Goal: Transaction & Acquisition: Purchase product/service

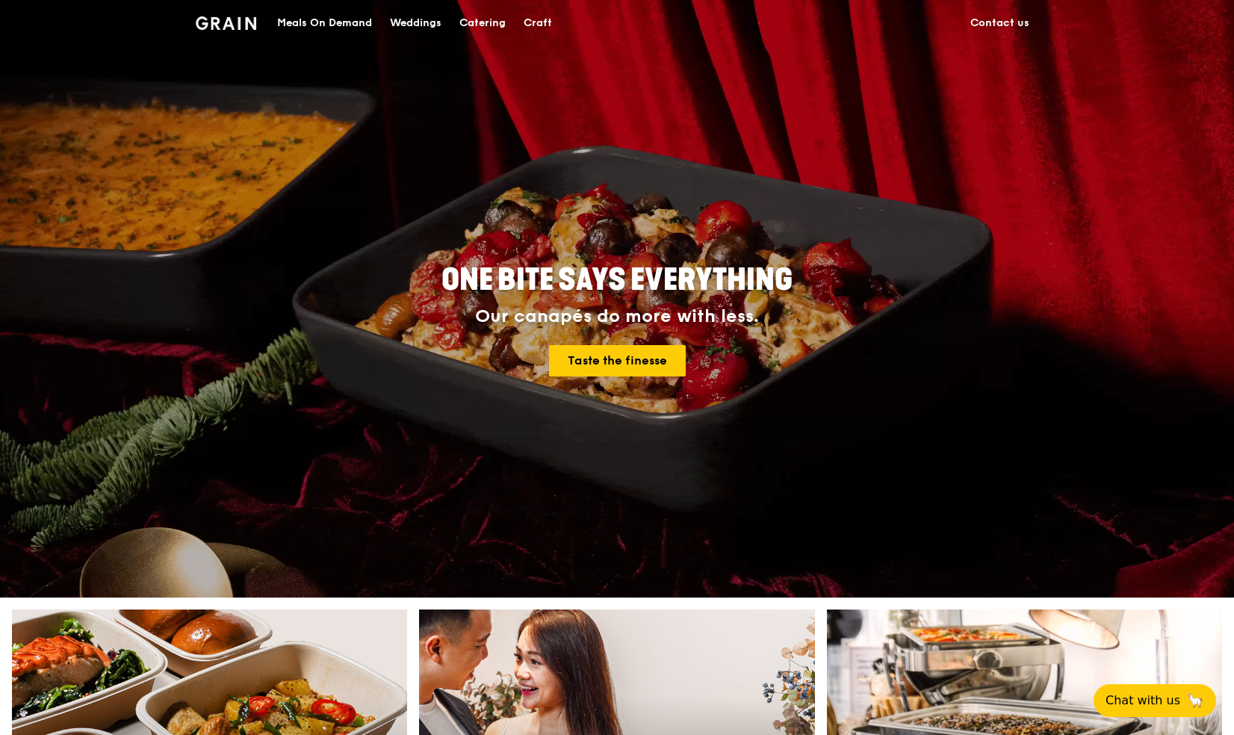
click at [315, 16] on div "Meals On Demand" at bounding box center [324, 23] width 95 height 45
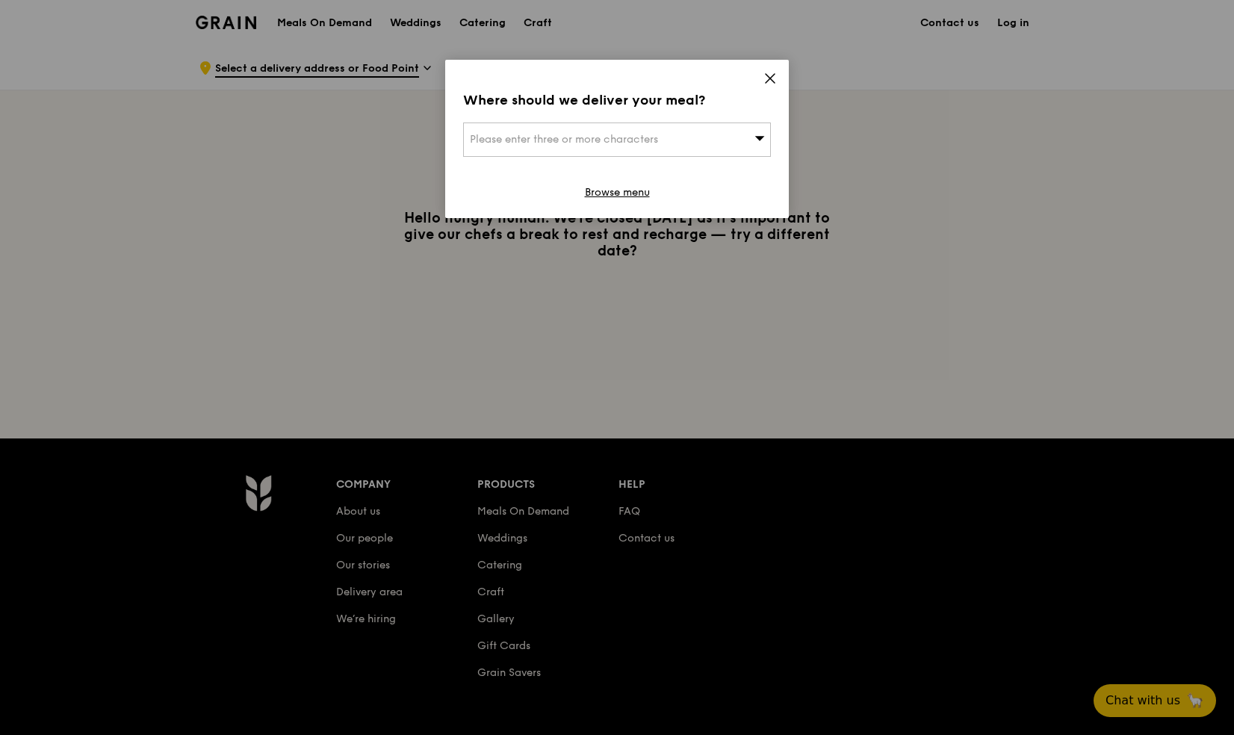
click at [591, 145] on div "Please enter three or more characters" at bounding box center [617, 139] width 308 height 34
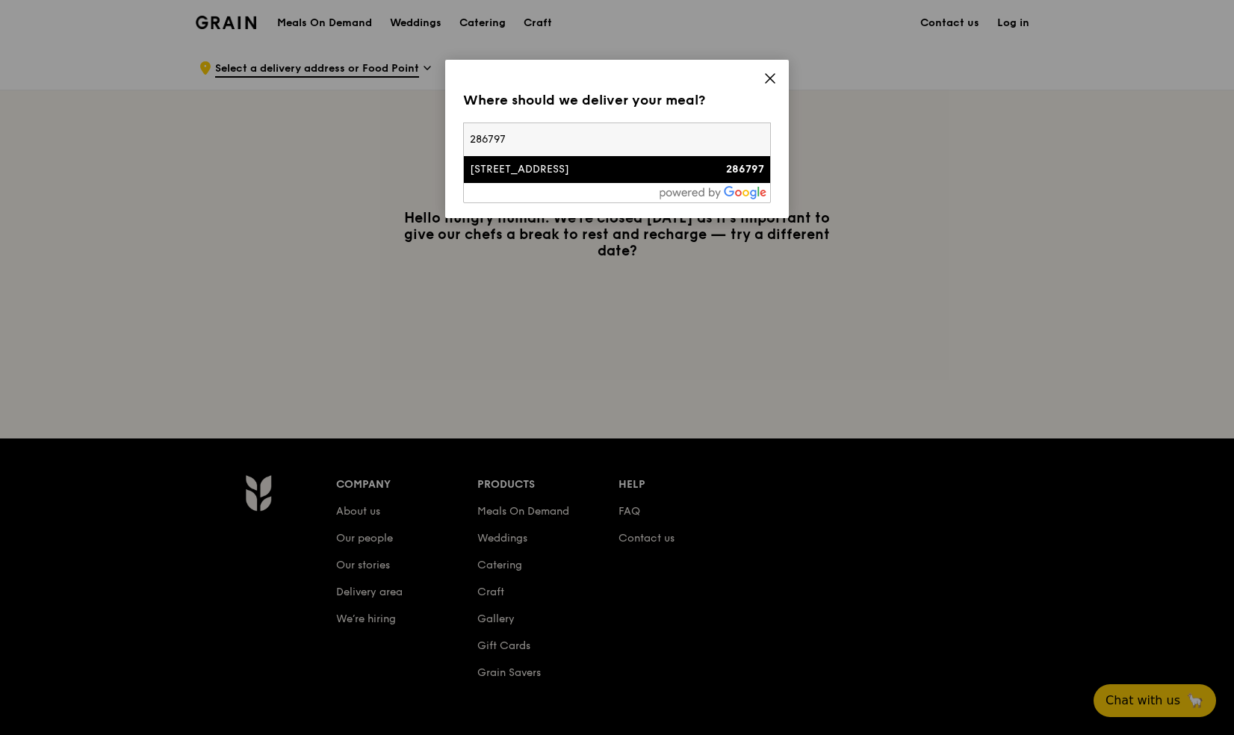
type input "286797"
click at [488, 168] on div "[STREET_ADDRESS]" at bounding box center [580, 169] width 221 height 15
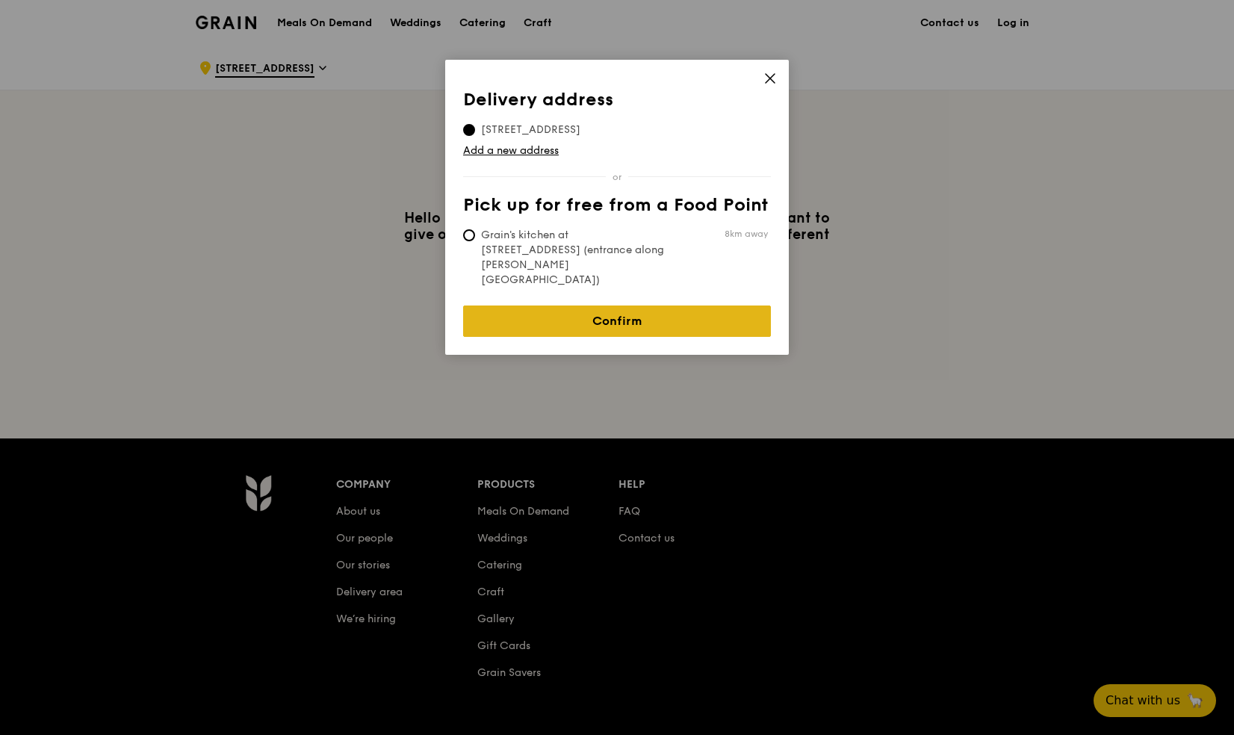
click at [599, 305] on link "Confirm" at bounding box center [617, 320] width 308 height 31
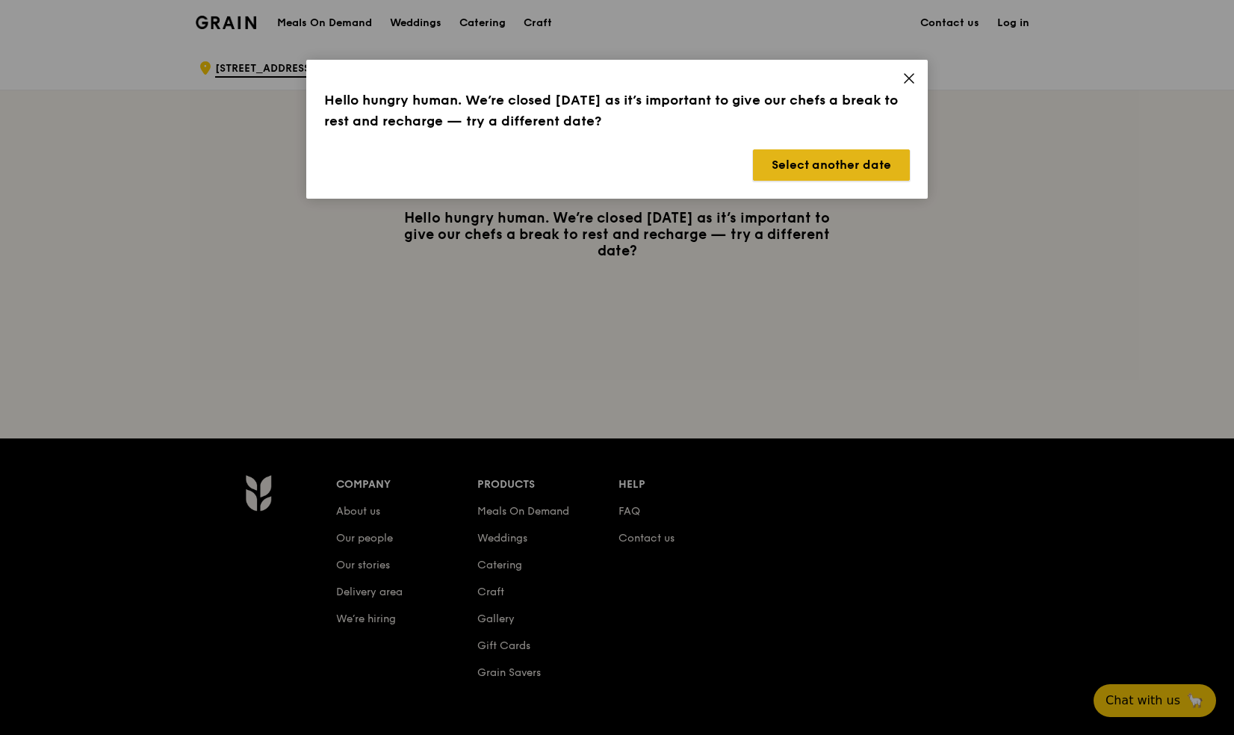
click at [848, 167] on button "Select another date" at bounding box center [831, 164] width 157 height 31
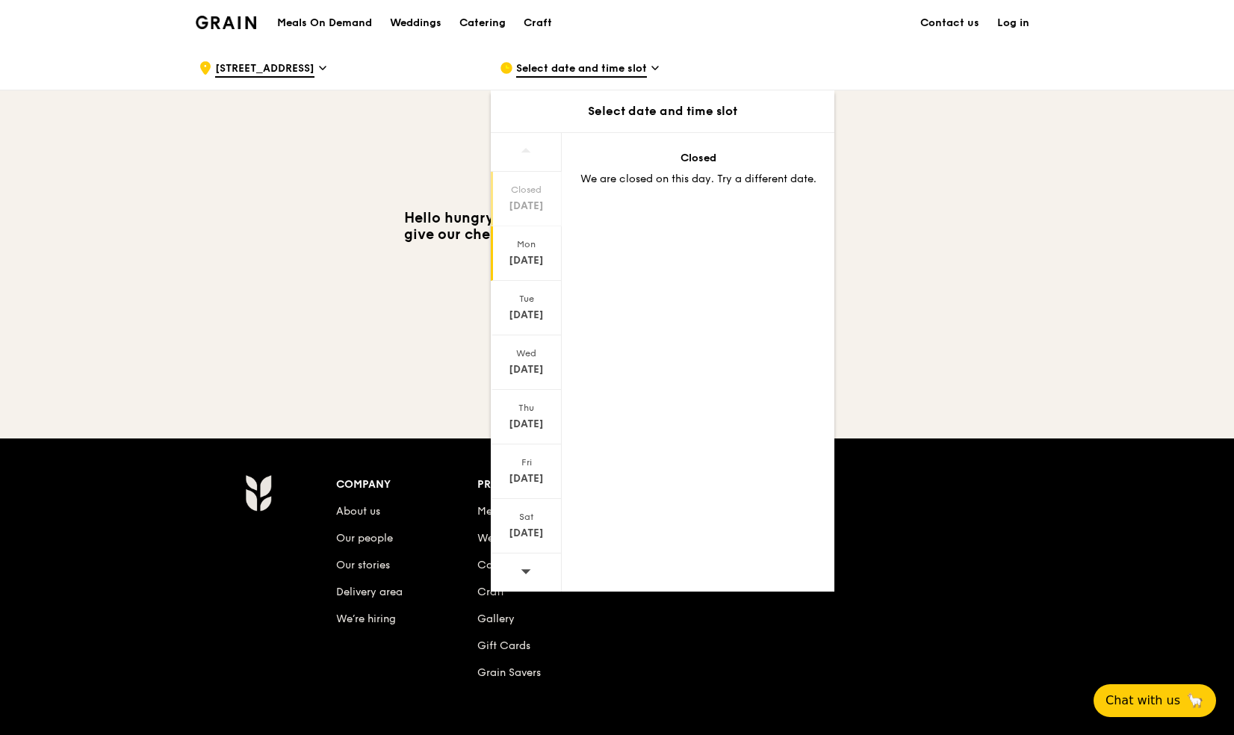
click at [540, 255] on div "[DATE]" at bounding box center [526, 260] width 66 height 15
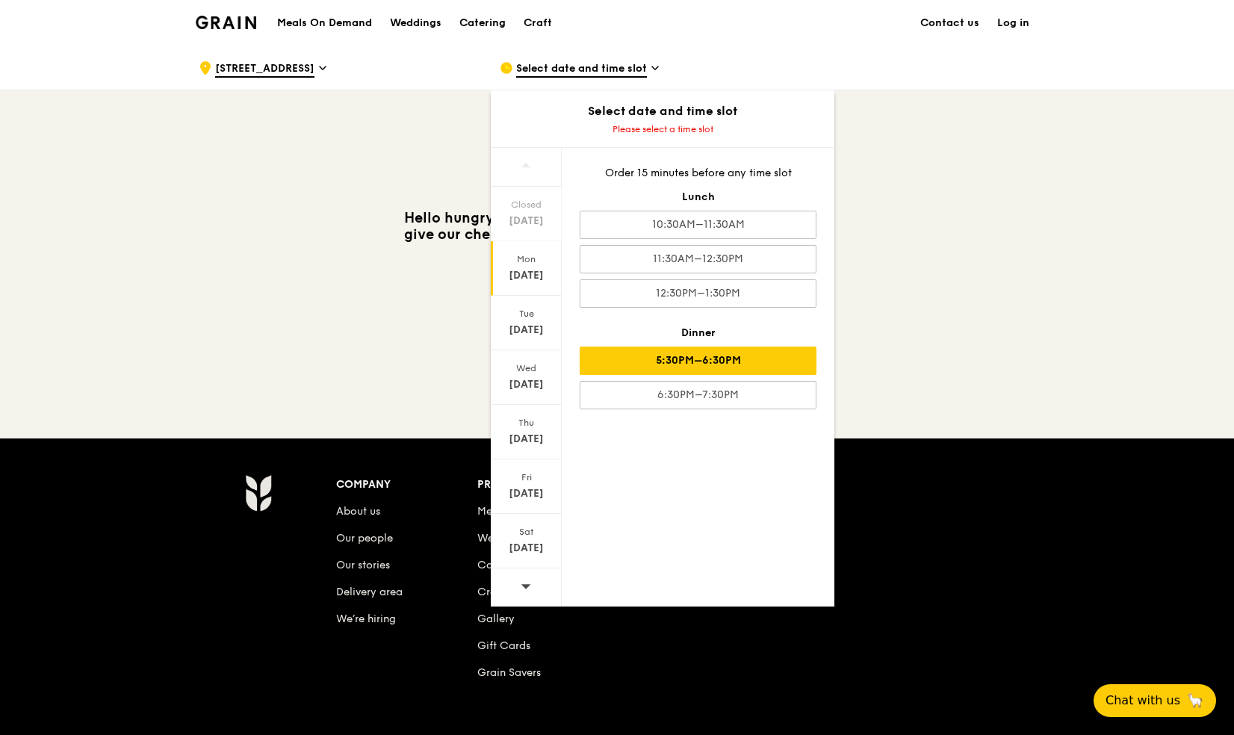
click at [695, 364] on div "5:30PM–6:30PM" at bounding box center [697, 360] width 237 height 28
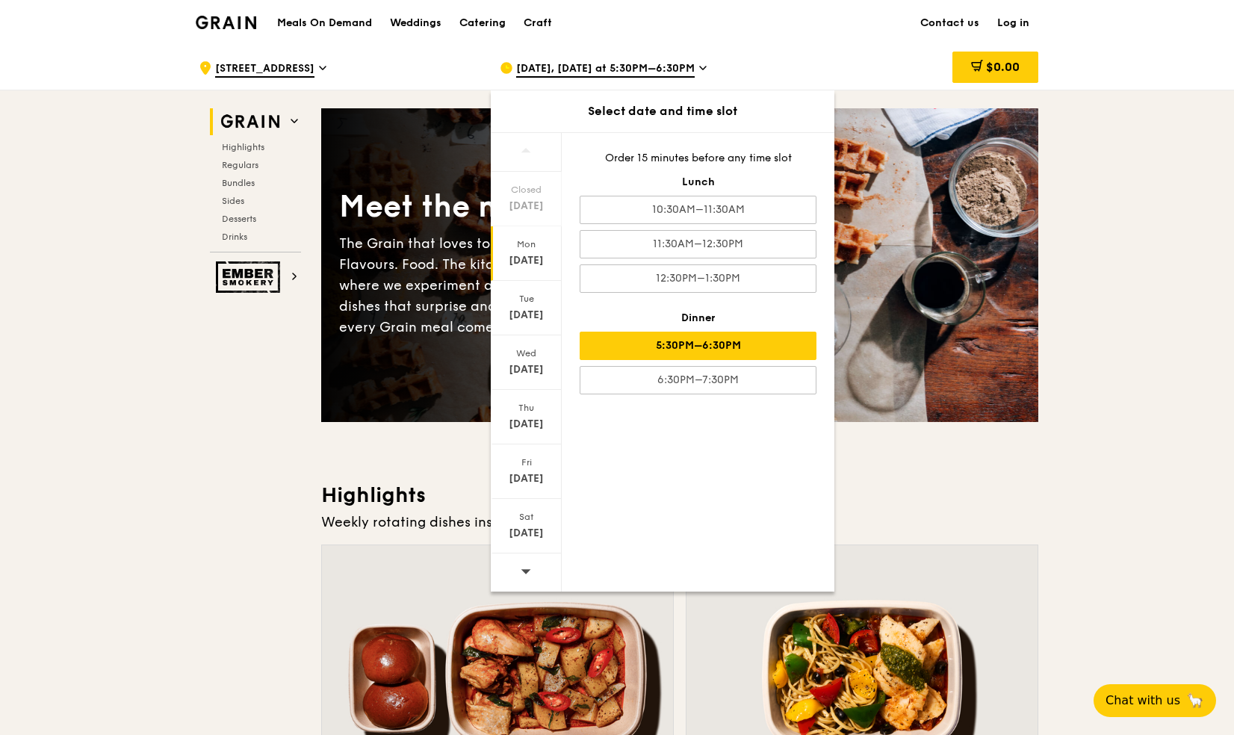
click at [1016, 482] on h3 "Highlights" at bounding box center [679, 495] width 717 height 27
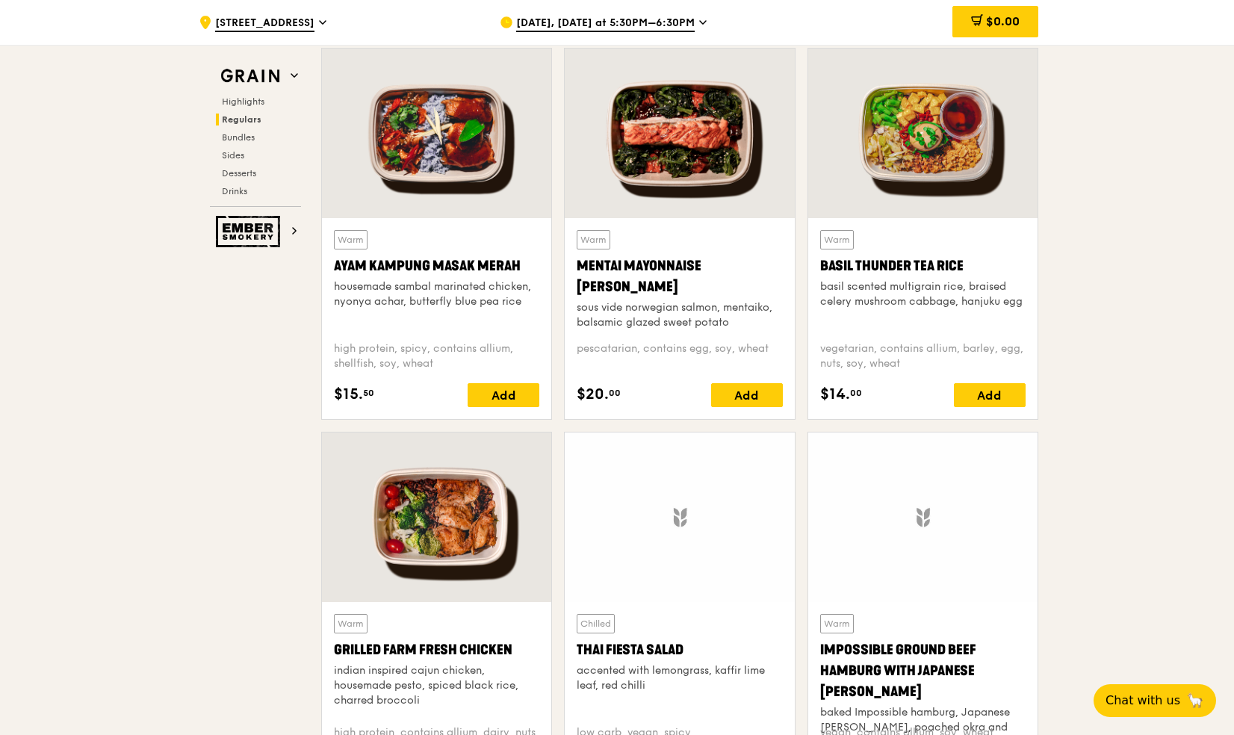
scroll to position [1077, 0]
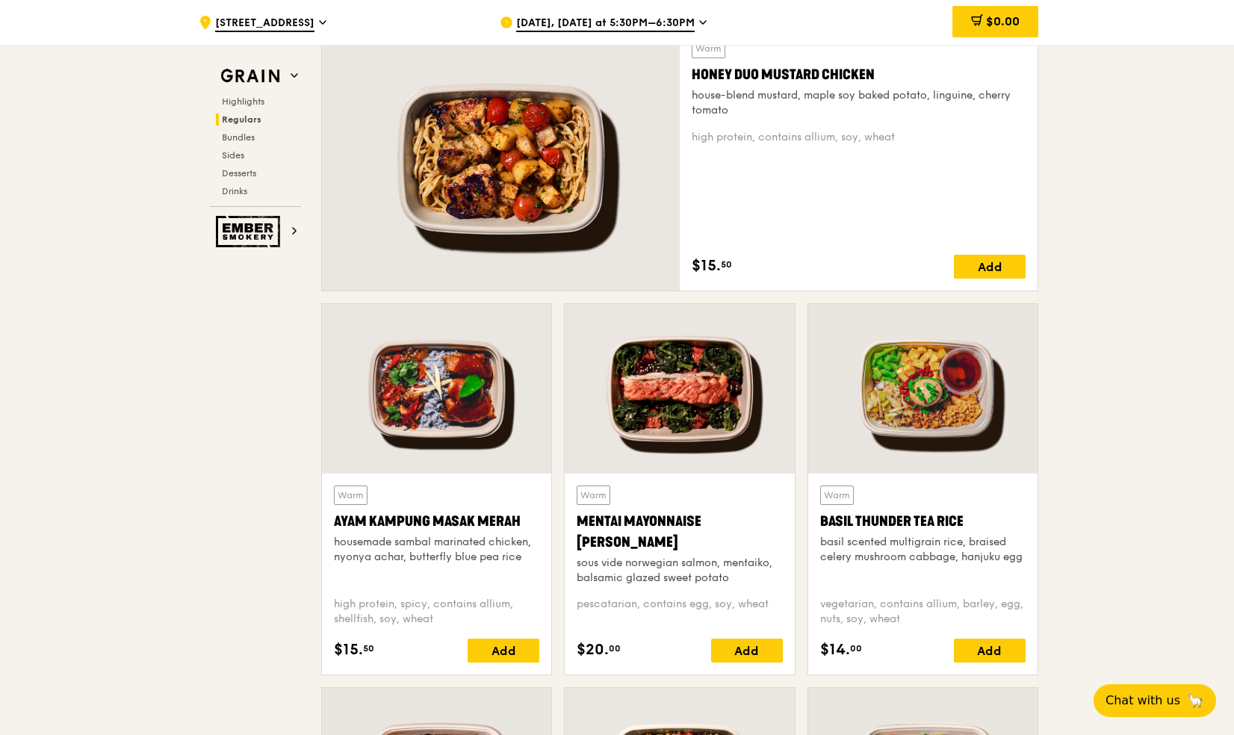
click at [376, 365] on div at bounding box center [436, 389] width 229 height 170
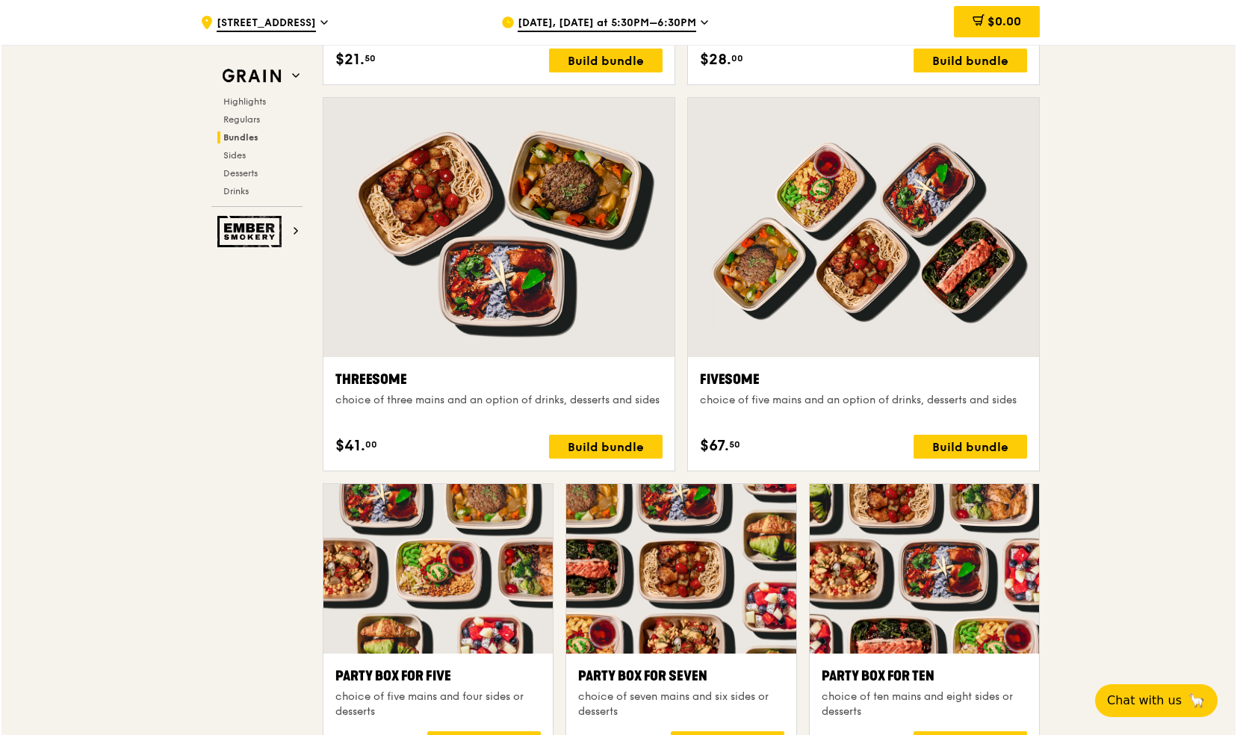
scroll to position [2545, 0]
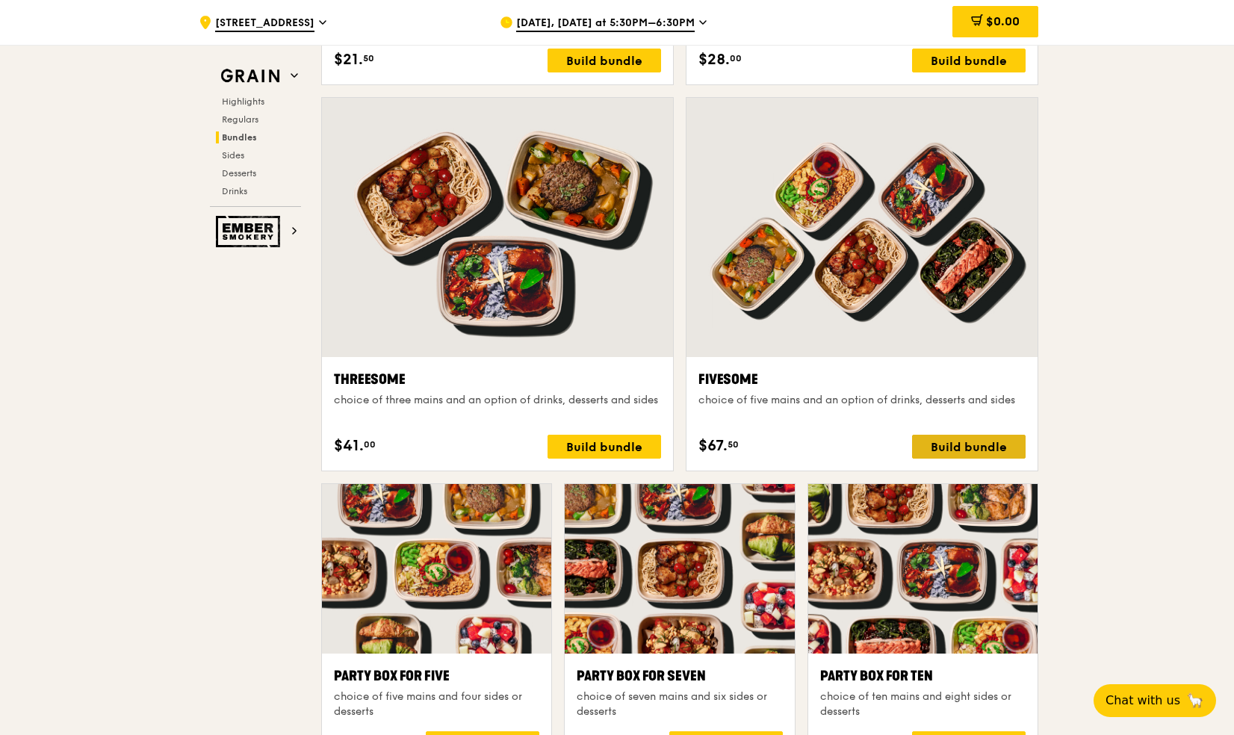
click at [971, 441] on div "Build bundle" at bounding box center [968, 447] width 113 height 24
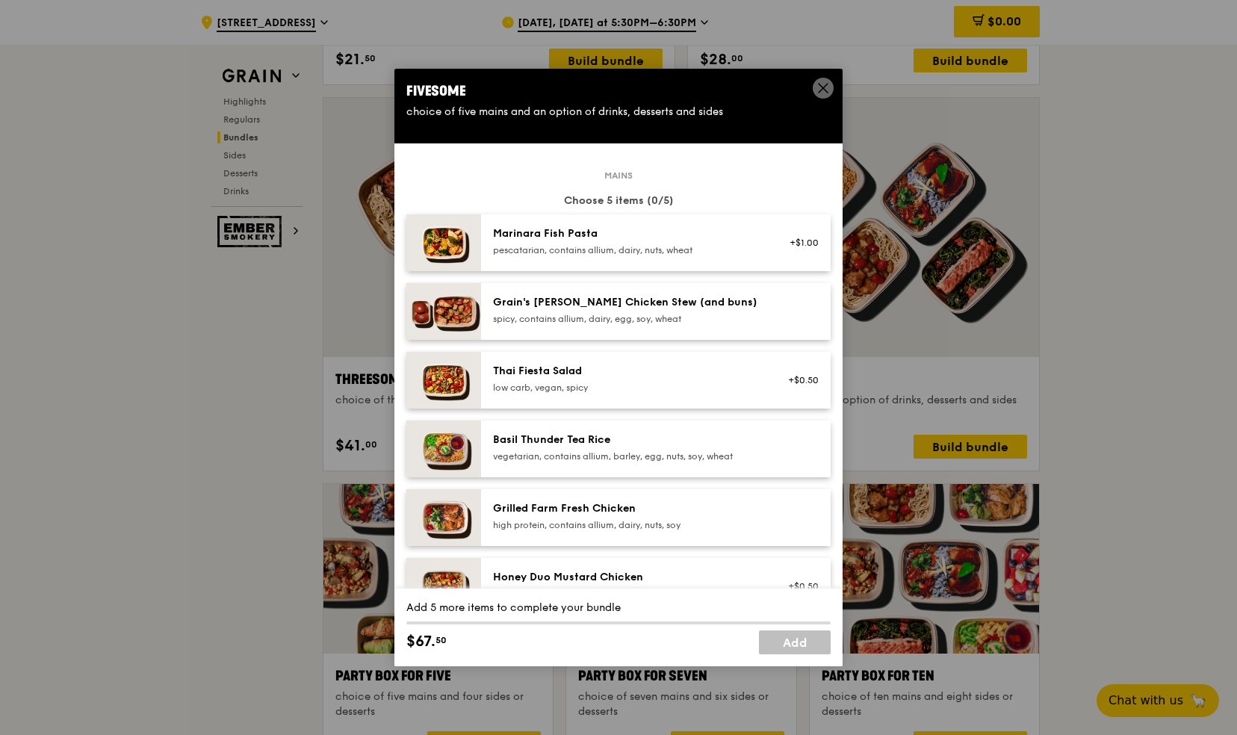
click at [654, 260] on div "Marinara Fish Pasta pescatarian, contains allium, dairy, nuts, wheat +$1.00" at bounding box center [655, 242] width 349 height 57
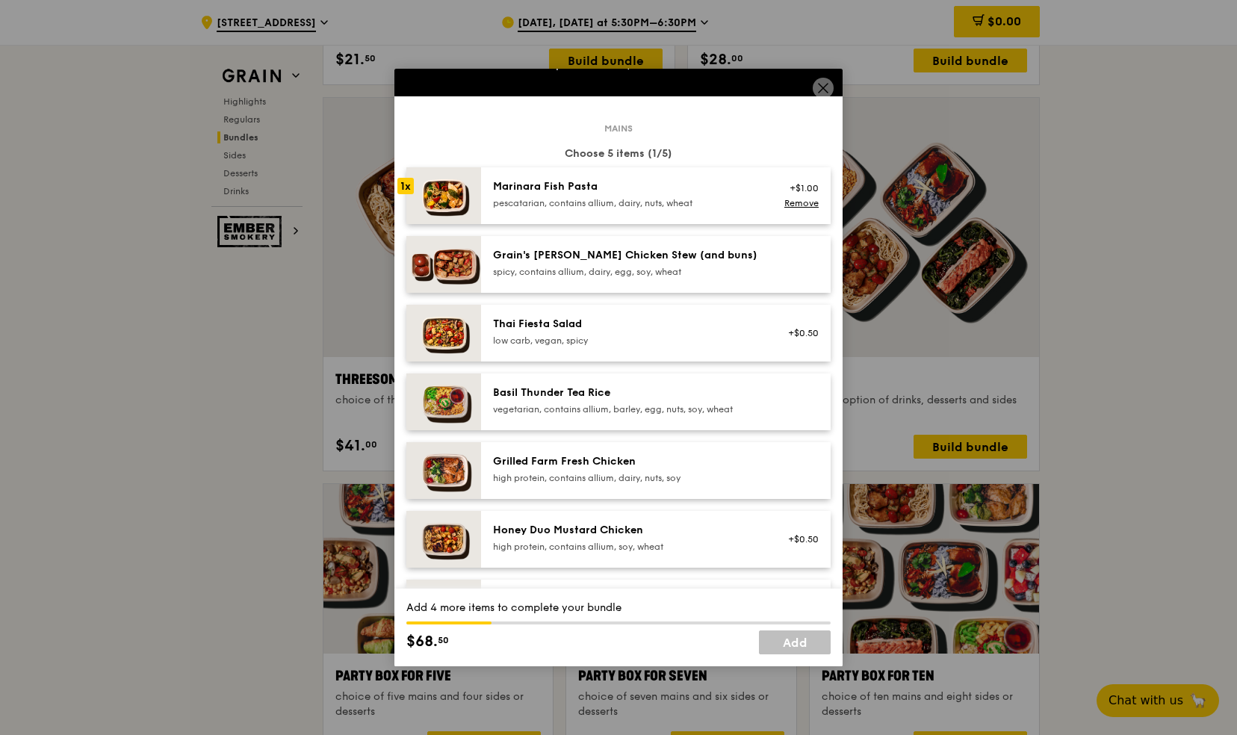
scroll to position [55, 0]
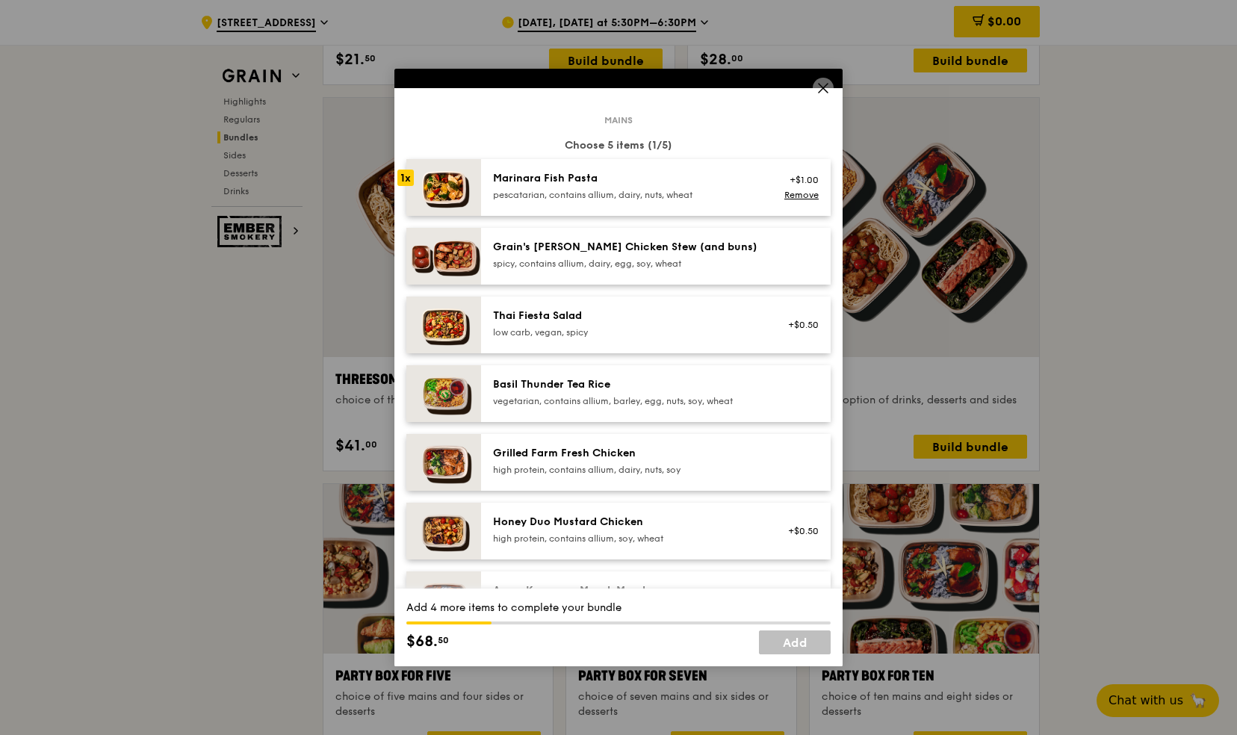
click at [518, 467] on div "high protein, contains allium, dairy, nuts, soy" at bounding box center [627, 470] width 268 height 12
click at [511, 540] on div "high protein, contains allium, soy, wheat" at bounding box center [627, 538] width 268 height 12
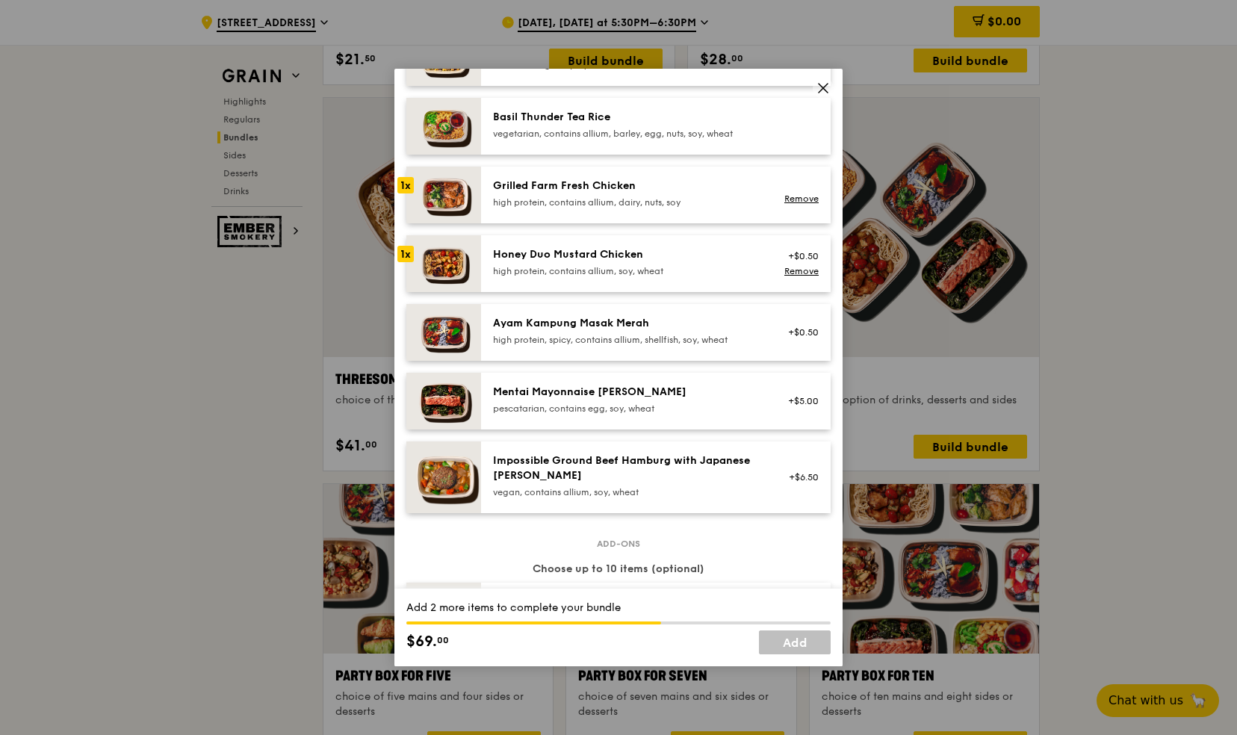
scroll to position [327, 0]
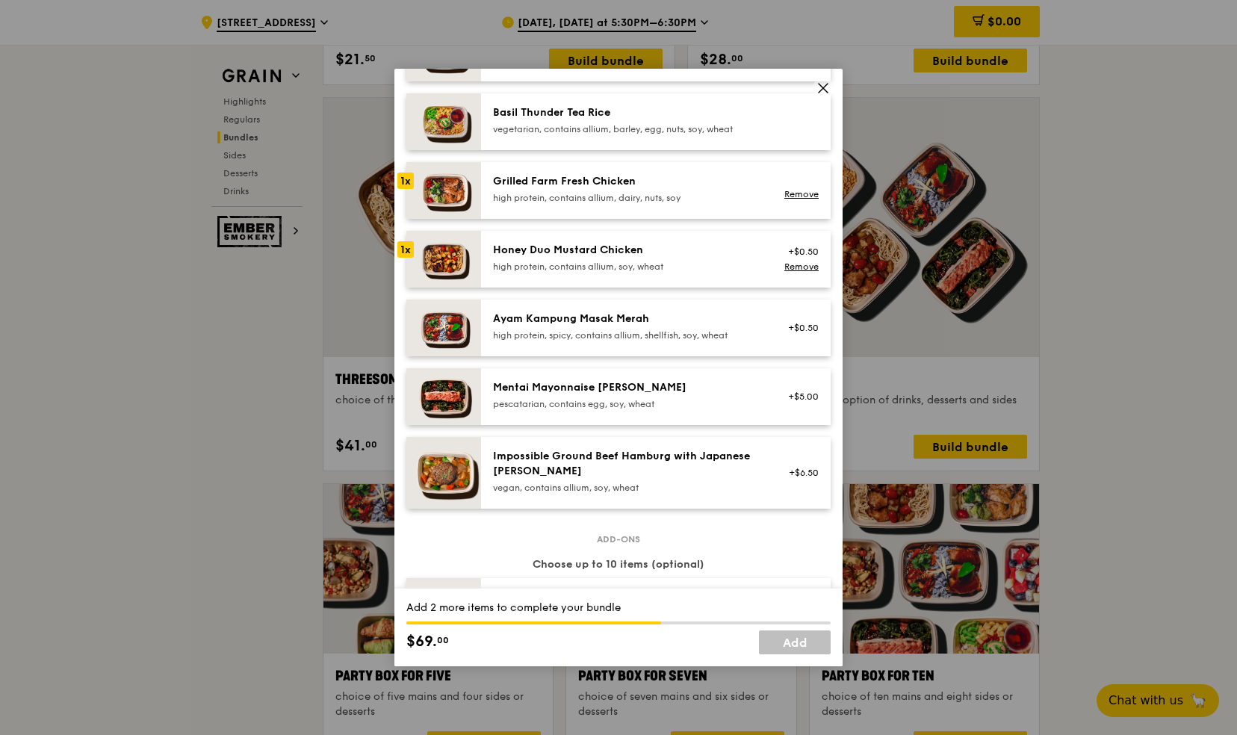
click at [523, 485] on div "vegan, contains allium, soy, wheat" at bounding box center [627, 488] width 268 height 12
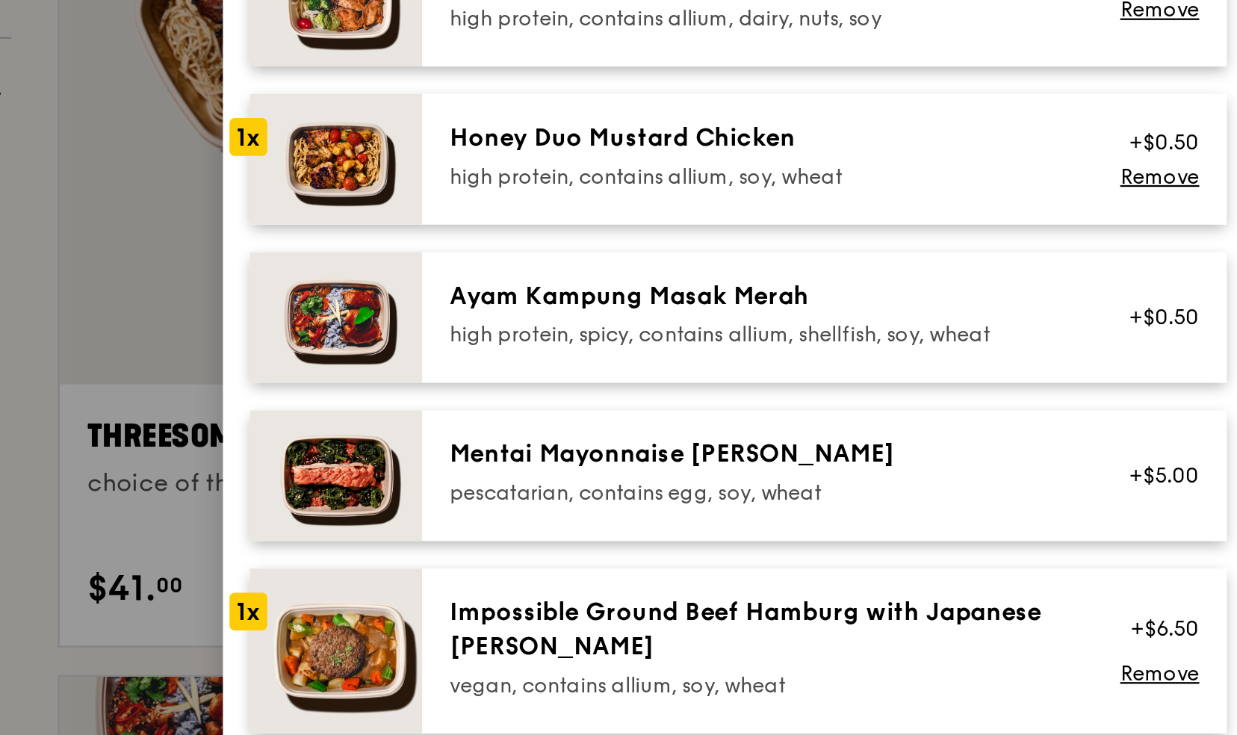
scroll to position [2545, 0]
click at [526, 335] on div "high protein, spicy, contains allium, shellfish, soy, wheat" at bounding box center [627, 335] width 268 height 12
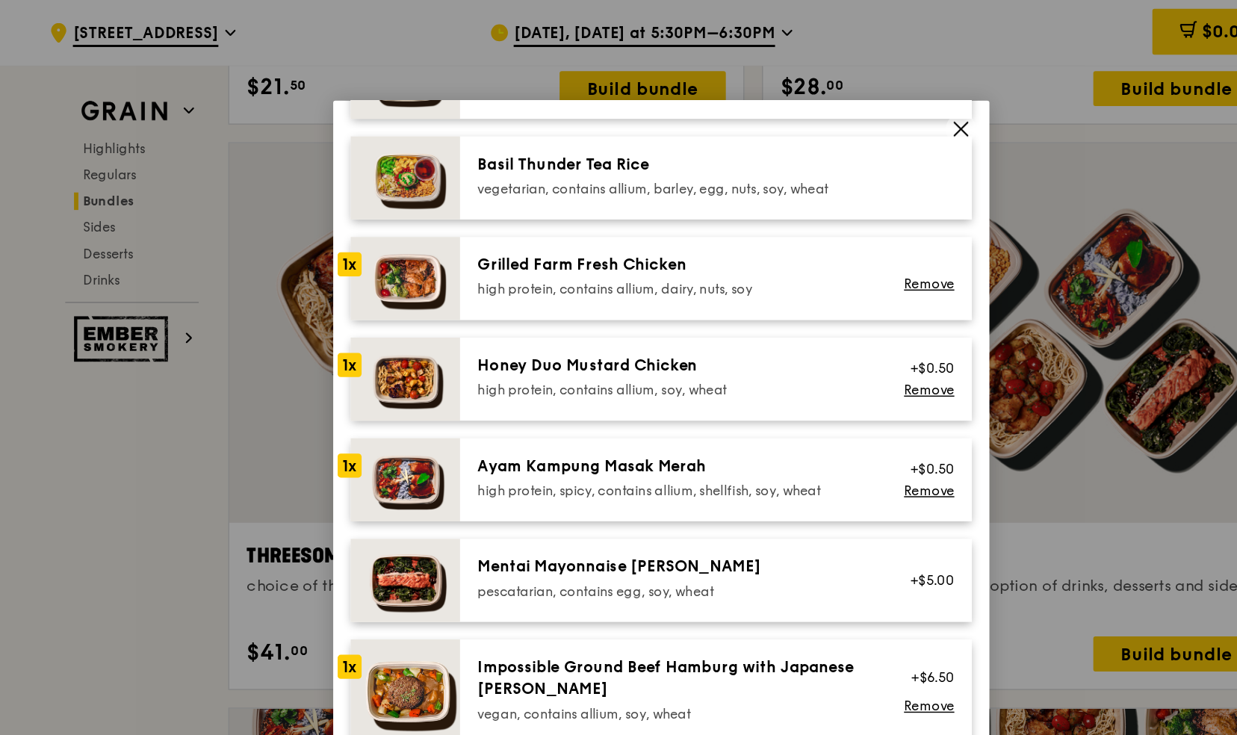
scroll to position [0, 0]
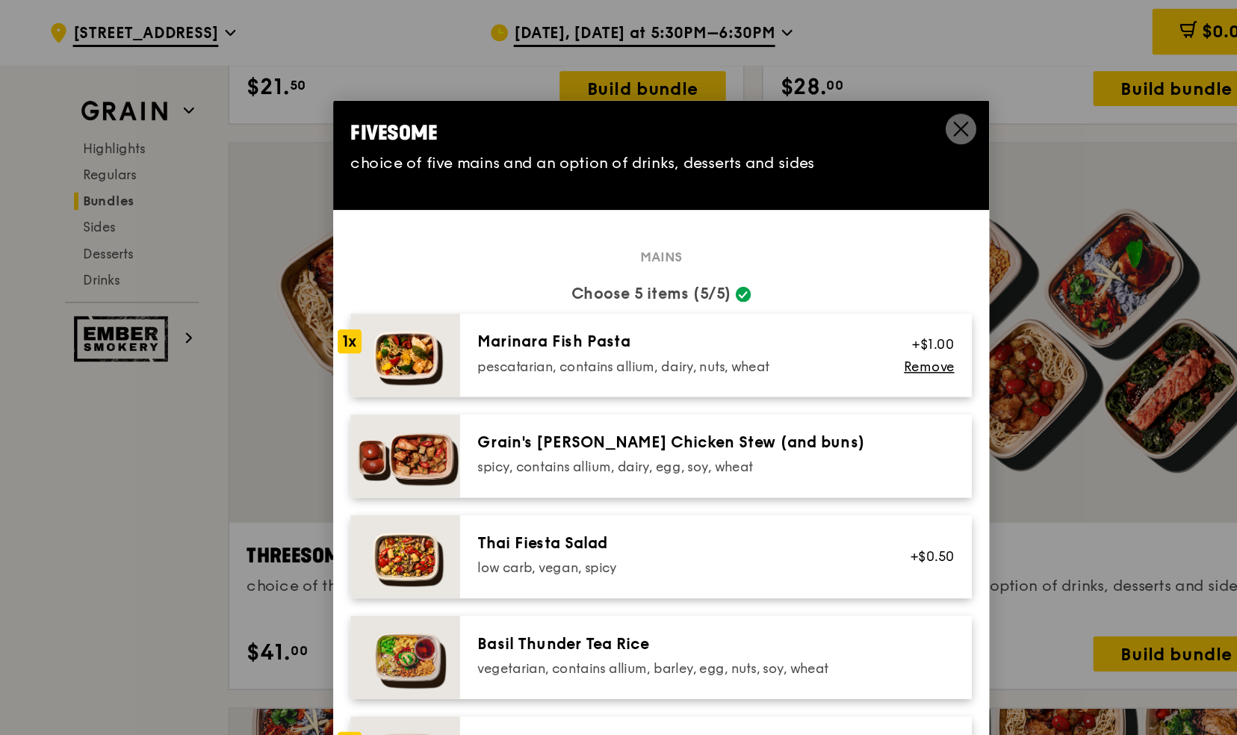
click at [515, 320] on div "spicy, contains allium, dairy, egg, soy, wheat" at bounding box center [627, 319] width 268 height 12
click at [458, 316] on img at bounding box center [443, 311] width 75 height 57
click at [576, 310] on div "Grain's [PERSON_NAME] Chicken Stew (and buns) spicy, contains allium, dairy, eg…" at bounding box center [627, 310] width 268 height 30
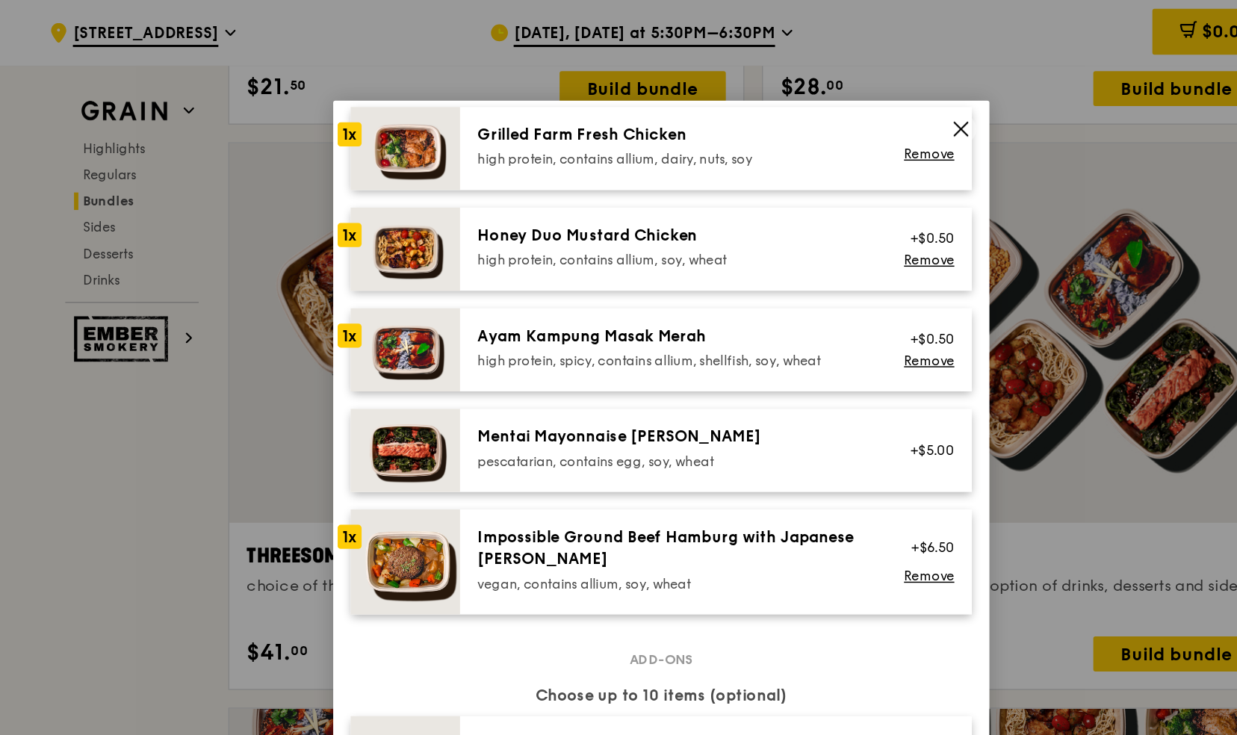
scroll to position [417, 0]
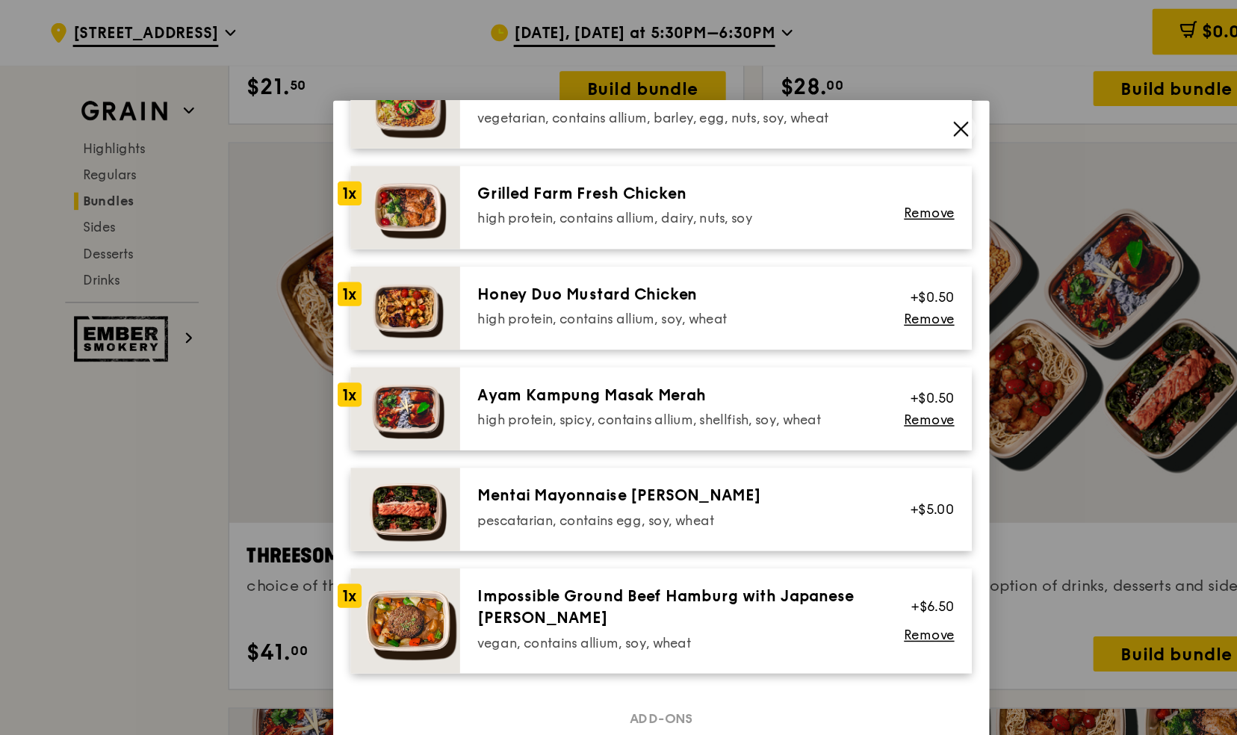
click at [581, 284] on div "high protein, spicy, contains allium, shellfish, soy, wheat" at bounding box center [627, 287] width 268 height 12
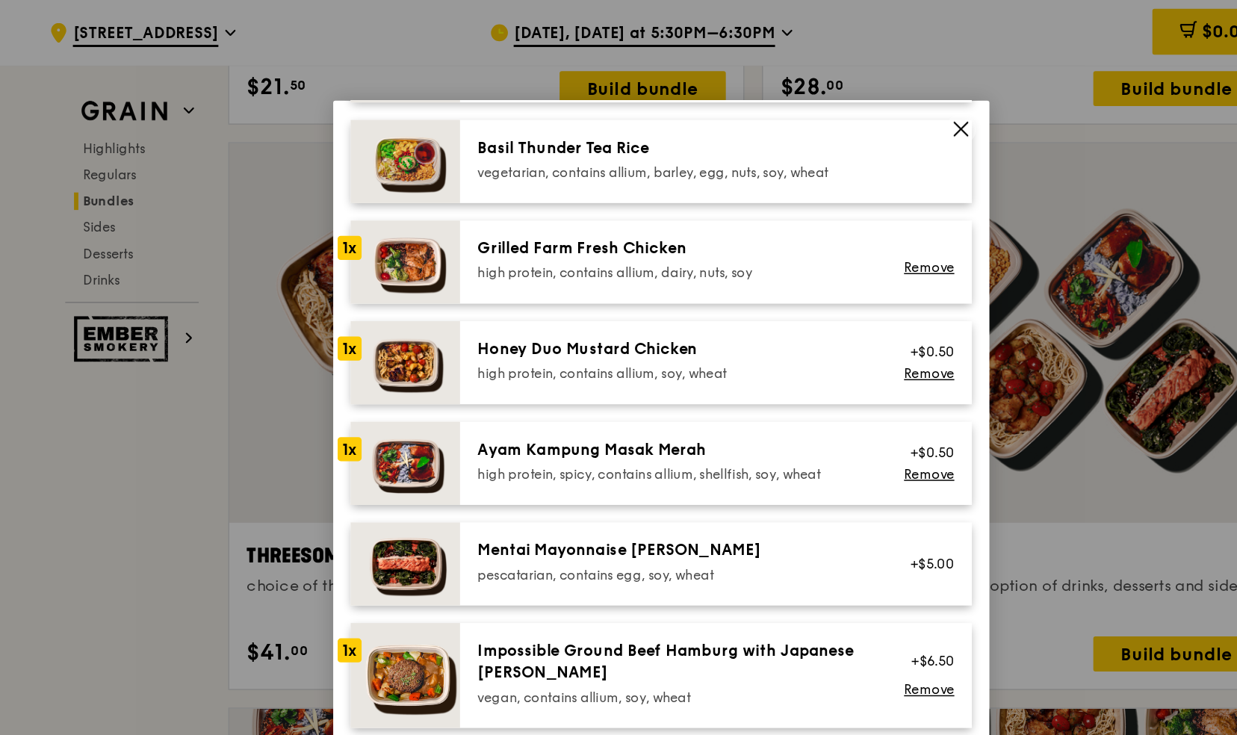
scroll to position [338, 0]
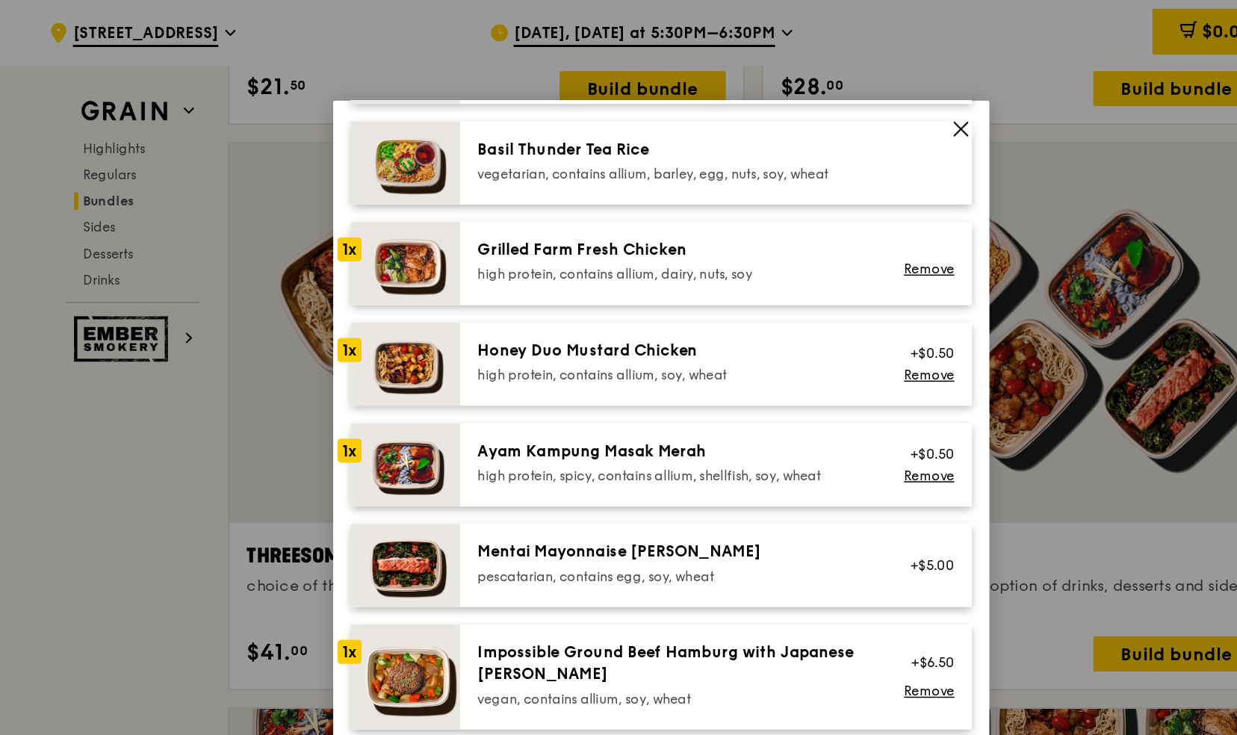
click at [403, 311] on div "1x" at bounding box center [405, 307] width 16 height 16
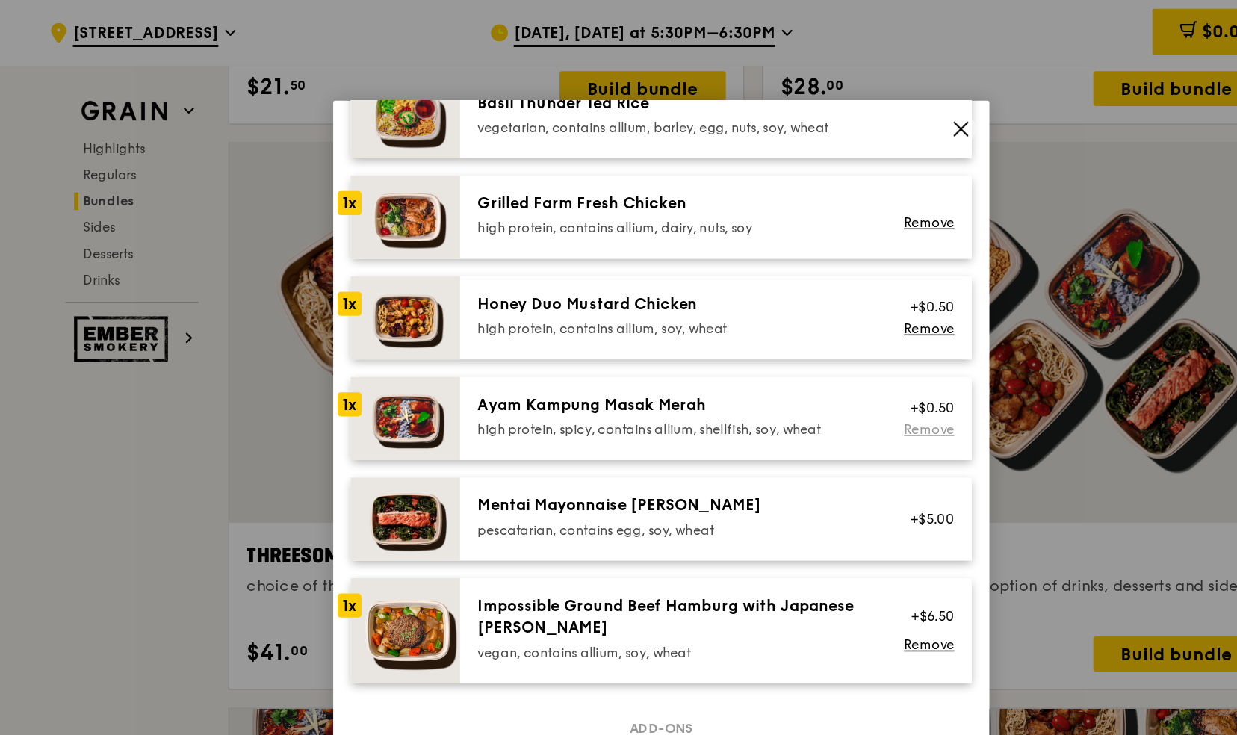
click at [785, 290] on link "Remove" at bounding box center [801, 293] width 34 height 10
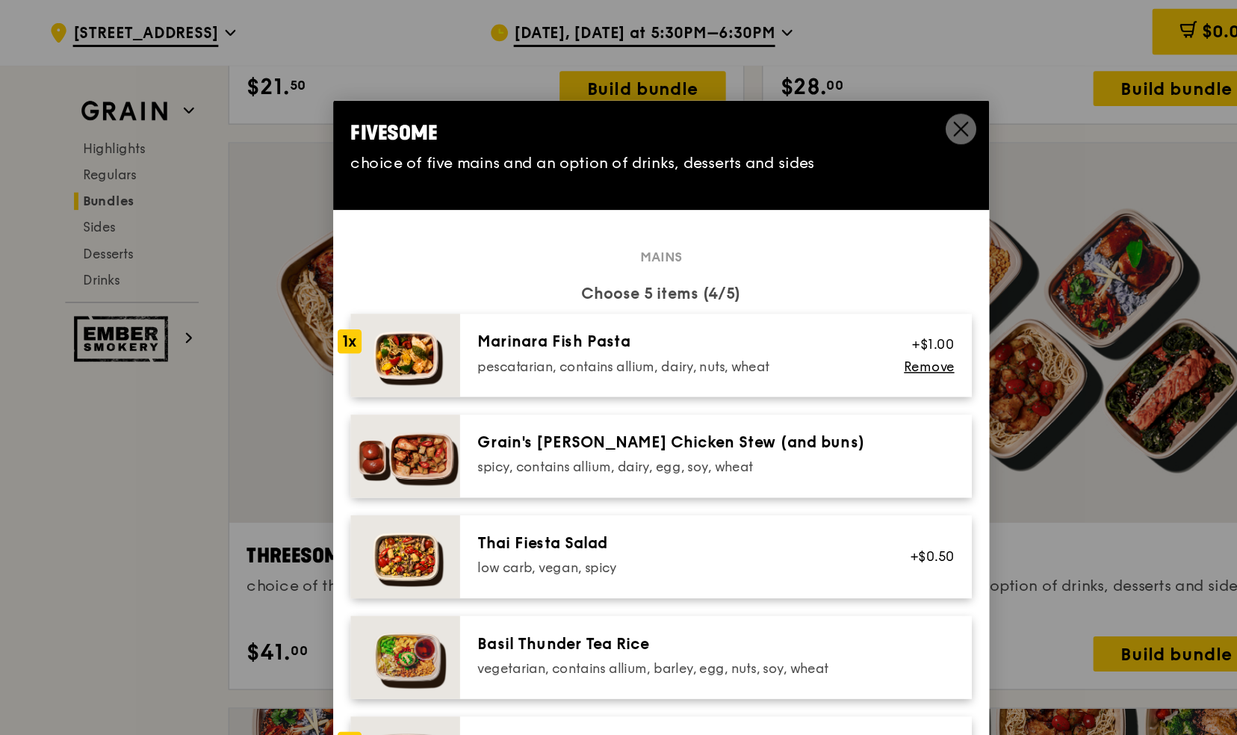
click at [455, 338] on img at bounding box center [443, 311] width 75 height 57
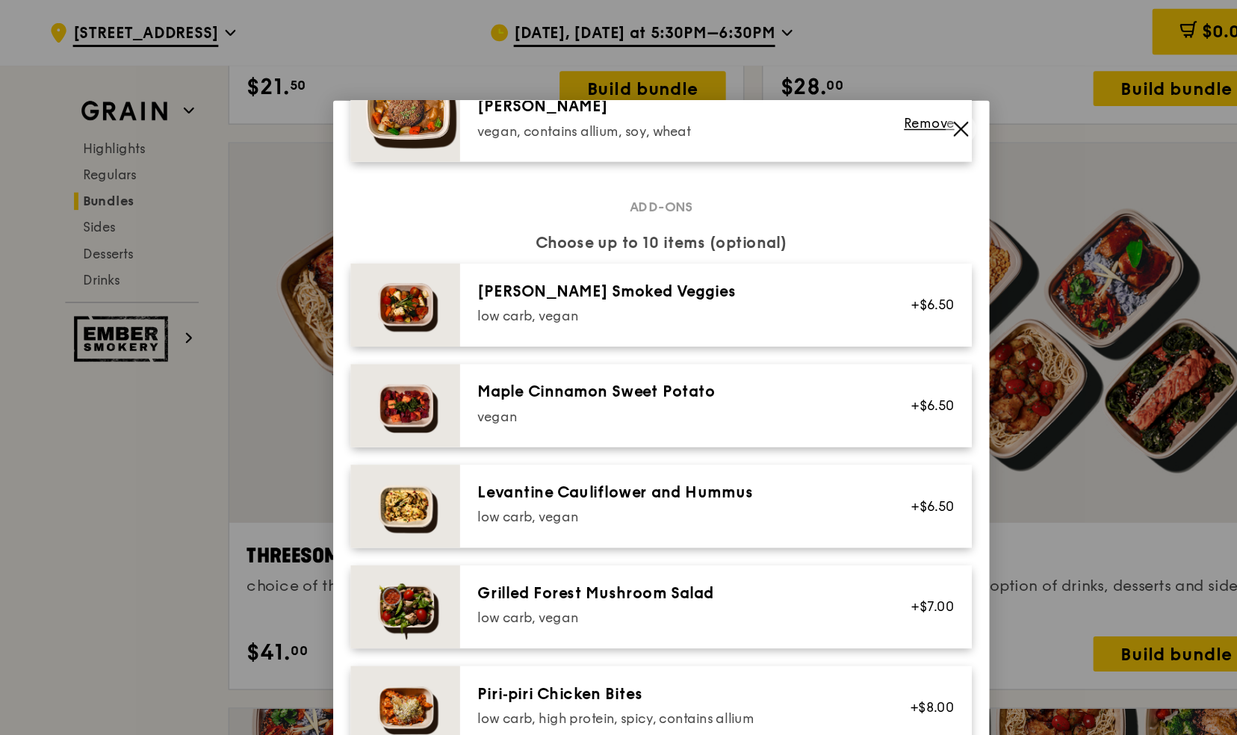
scroll to position [792, 0]
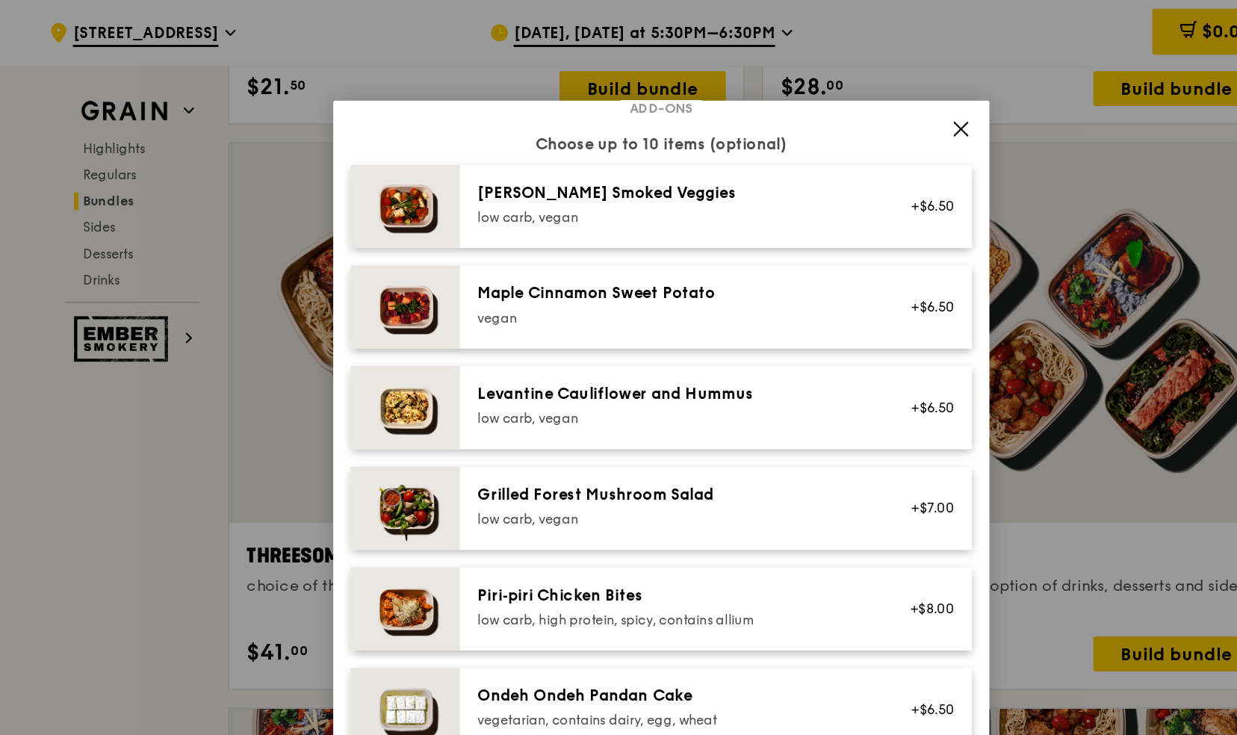
click at [485, 287] on div "Levantine Cauliflower and Hummus low carb, vegan" at bounding box center [627, 278] width 286 height 33
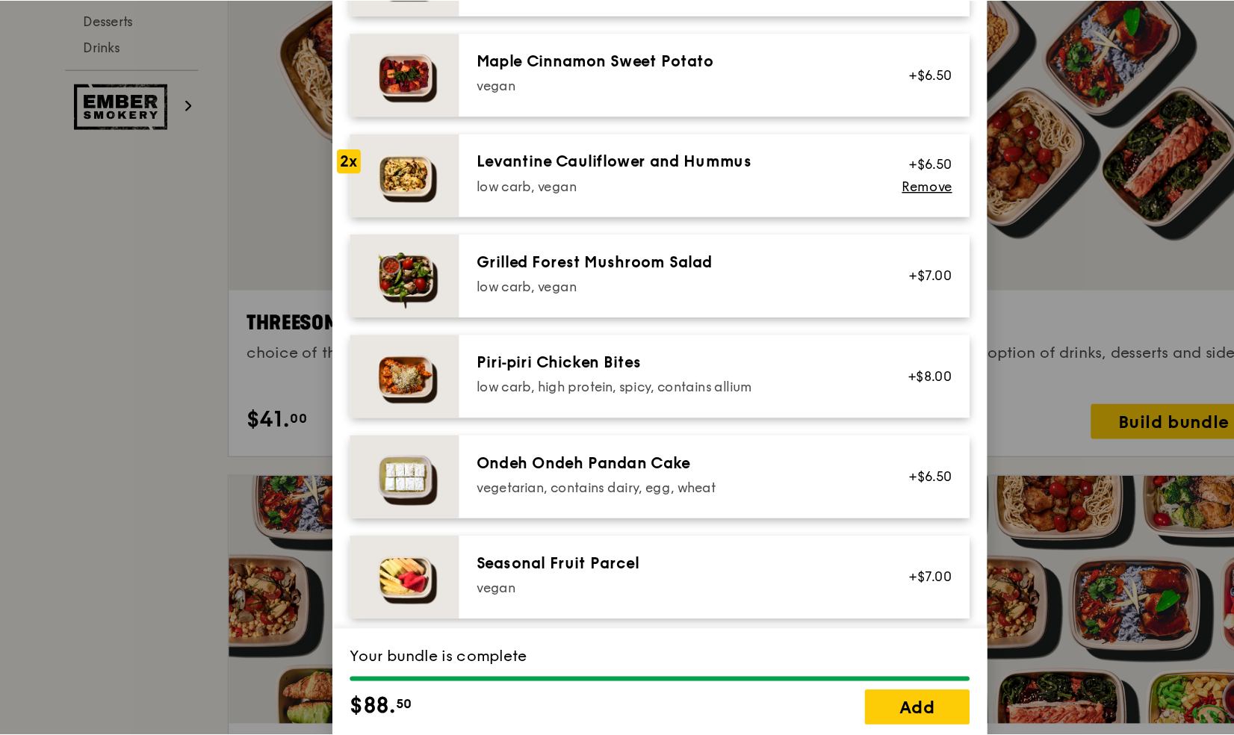
scroll to position [2545, 0]
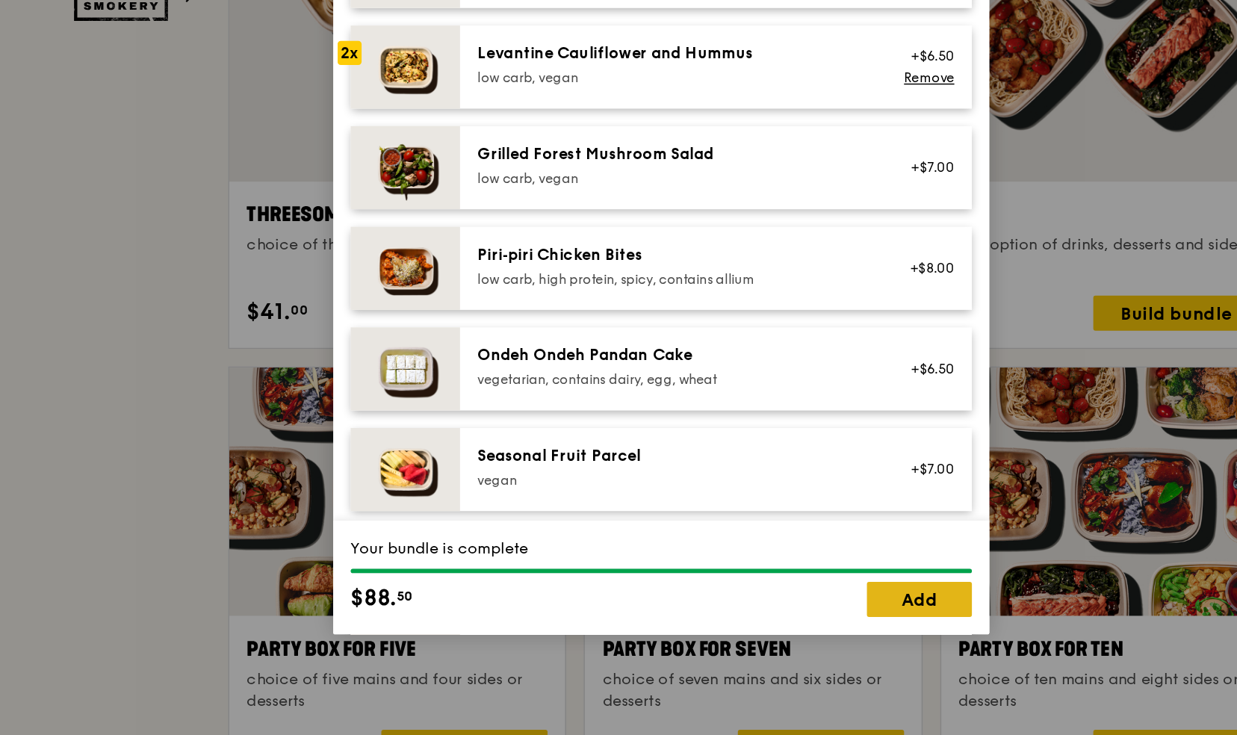
click at [793, 646] on link "Add" at bounding box center [795, 642] width 72 height 24
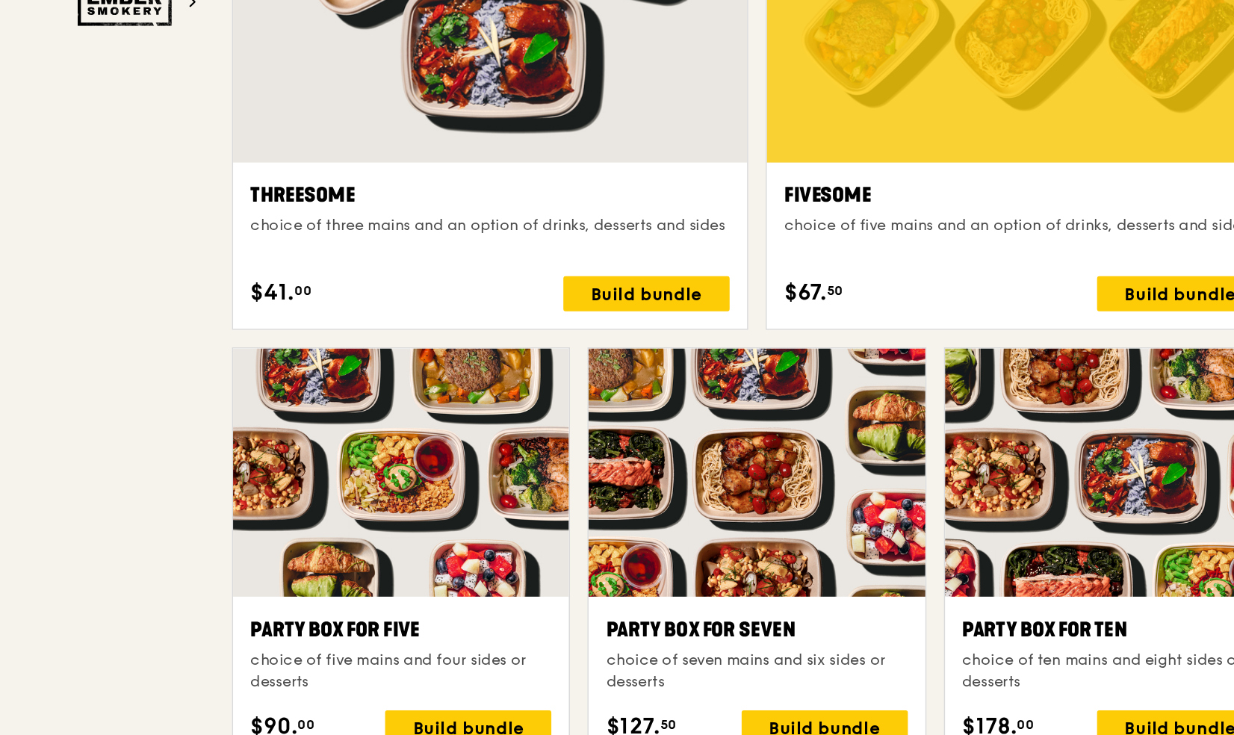
scroll to position [2561, 0]
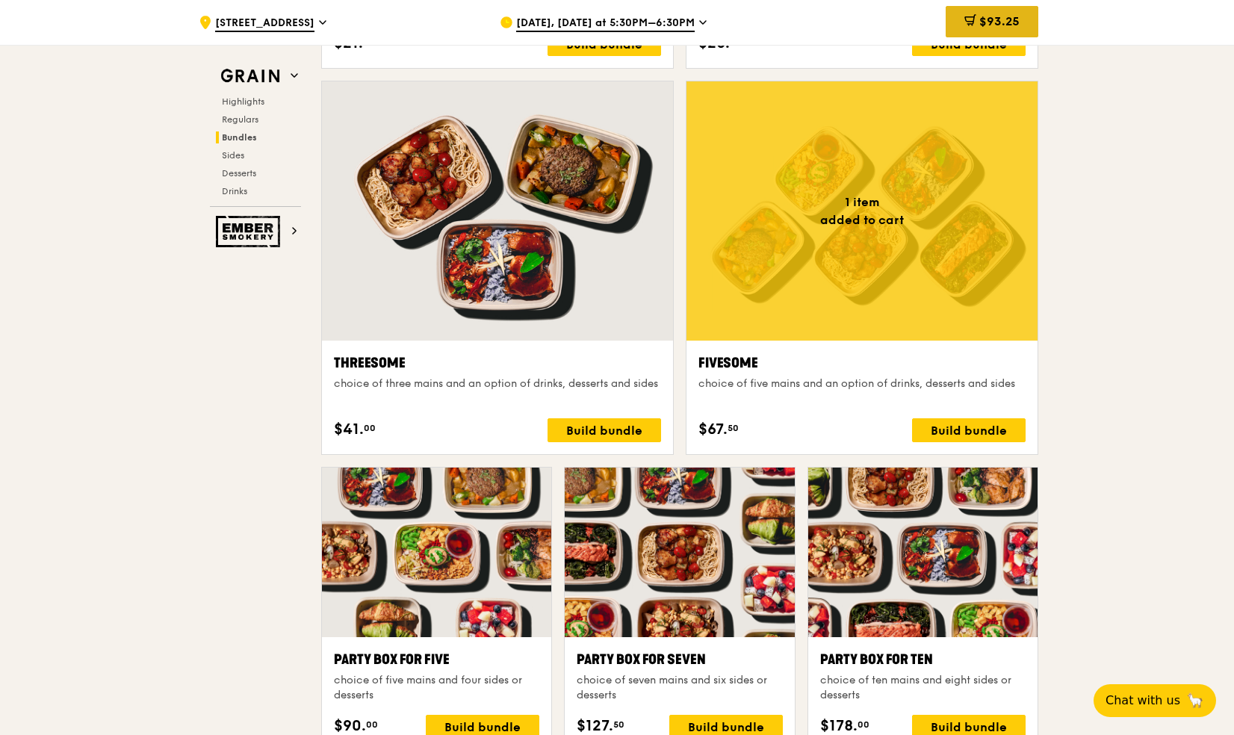
click at [965, 21] on icon at bounding box center [969, 19] width 9 height 4
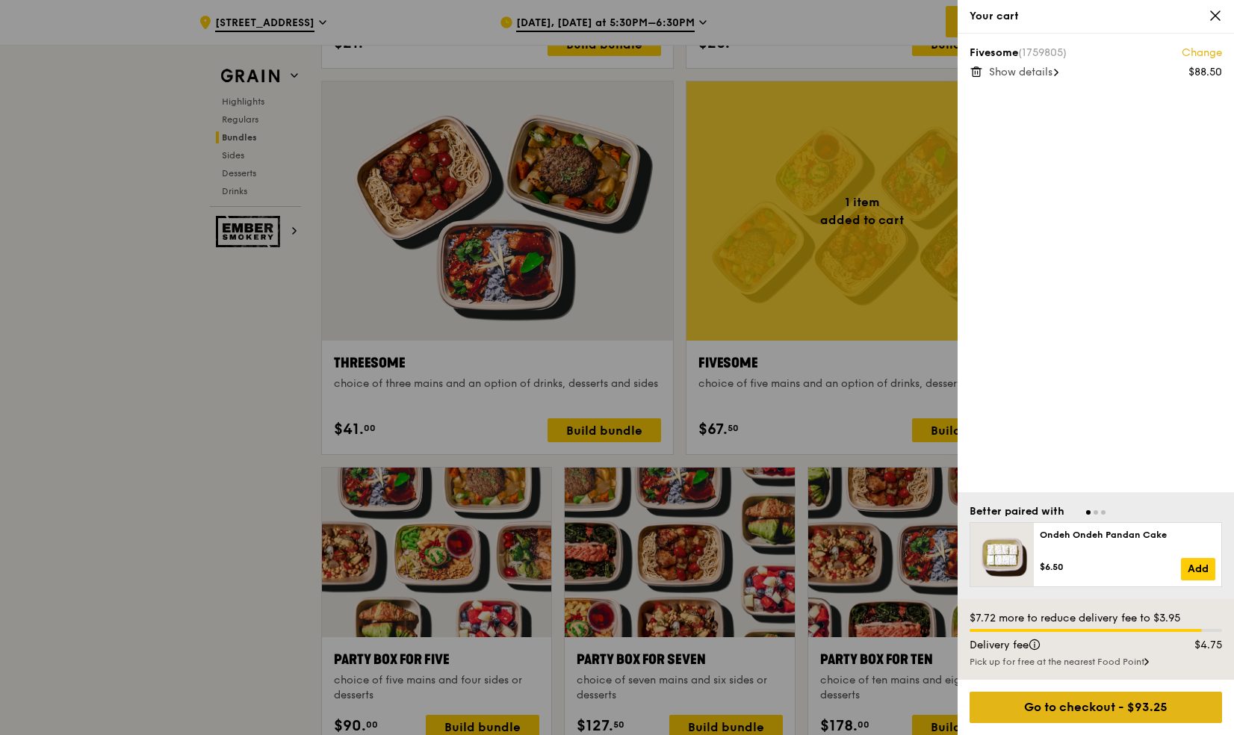
click at [1073, 707] on div "Go to checkout - $93.25" at bounding box center [1095, 706] width 252 height 31
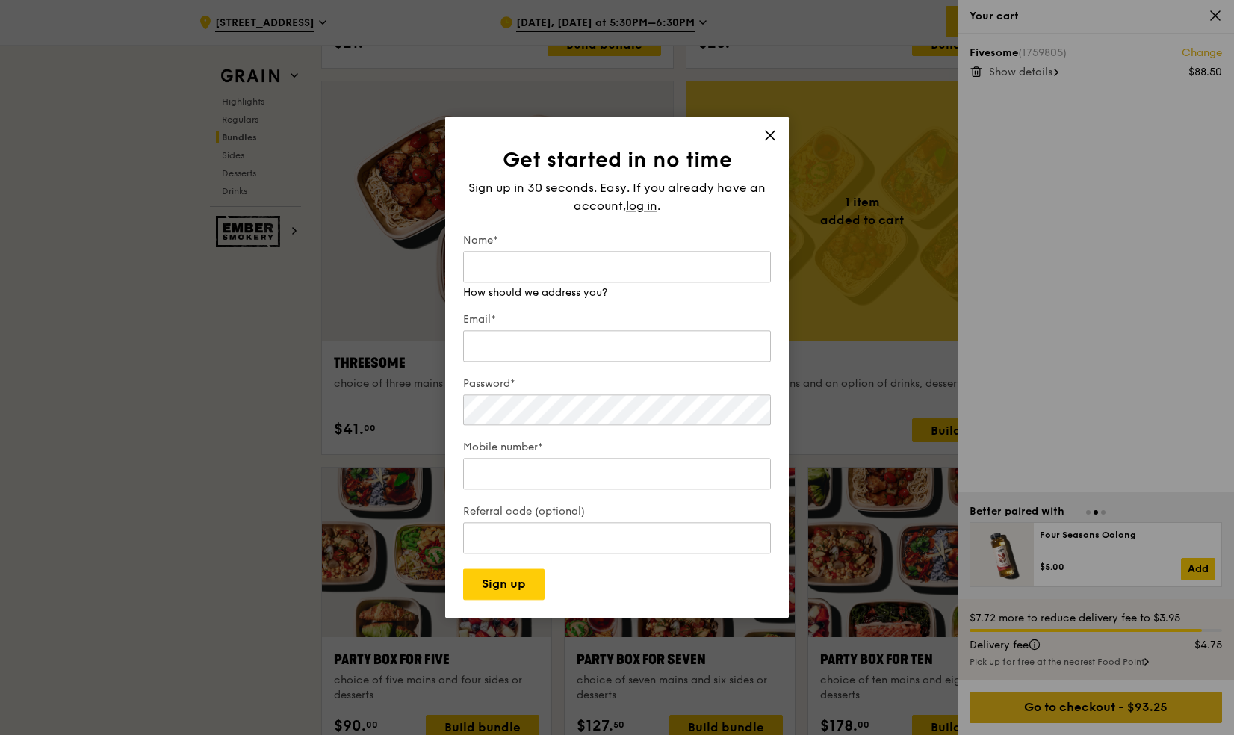
type input "[PERSON_NAME]"
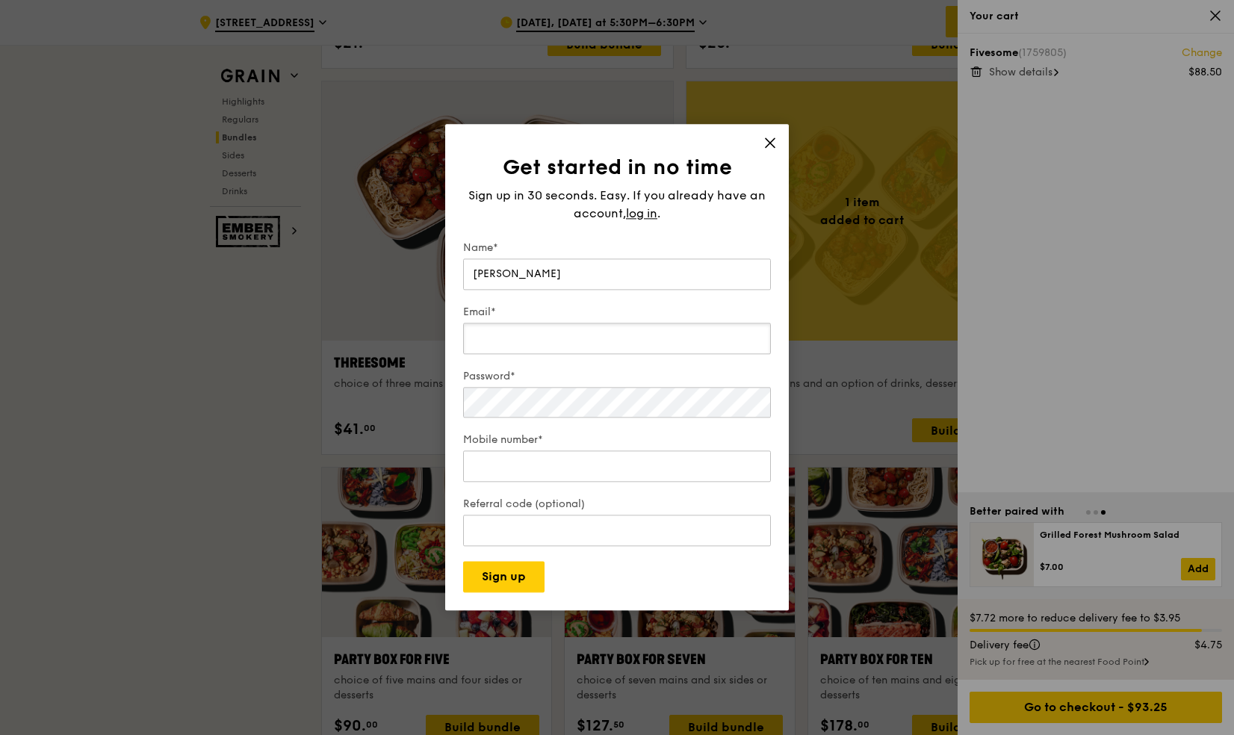
click at [505, 337] on input "Email*" at bounding box center [617, 338] width 308 height 31
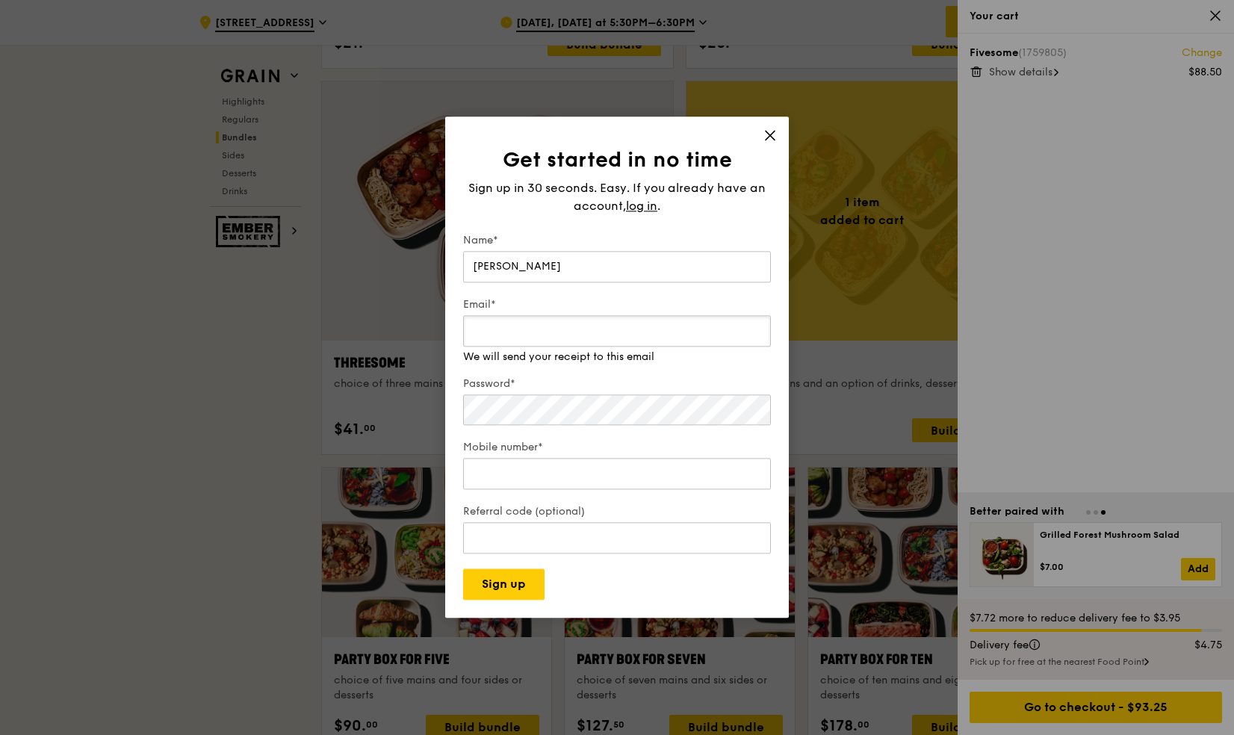
type input "[EMAIL_ADDRESS][DOMAIN_NAME]"
type input "91085993"
click at [641, 201] on div "Sign up in 30 seconds. Easy. If you already have an account, log in ." at bounding box center [617, 197] width 308 height 36
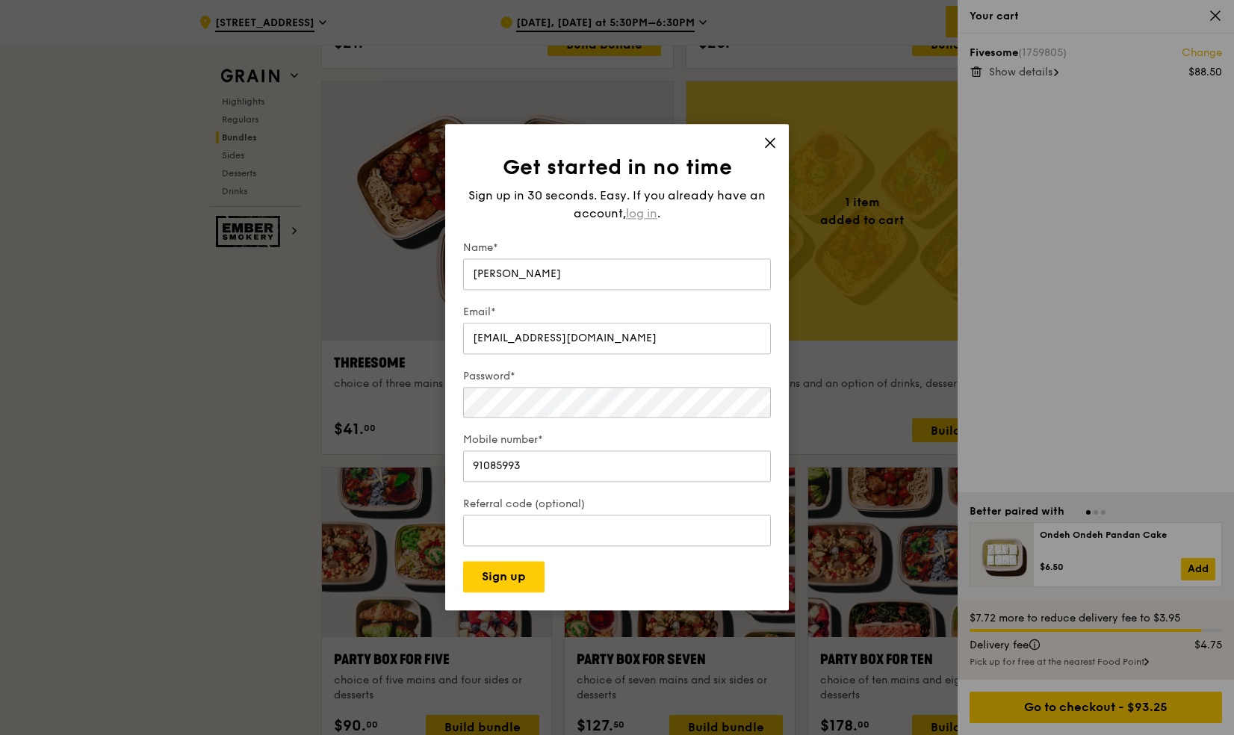
click at [639, 215] on span "log in" at bounding box center [641, 214] width 31 height 18
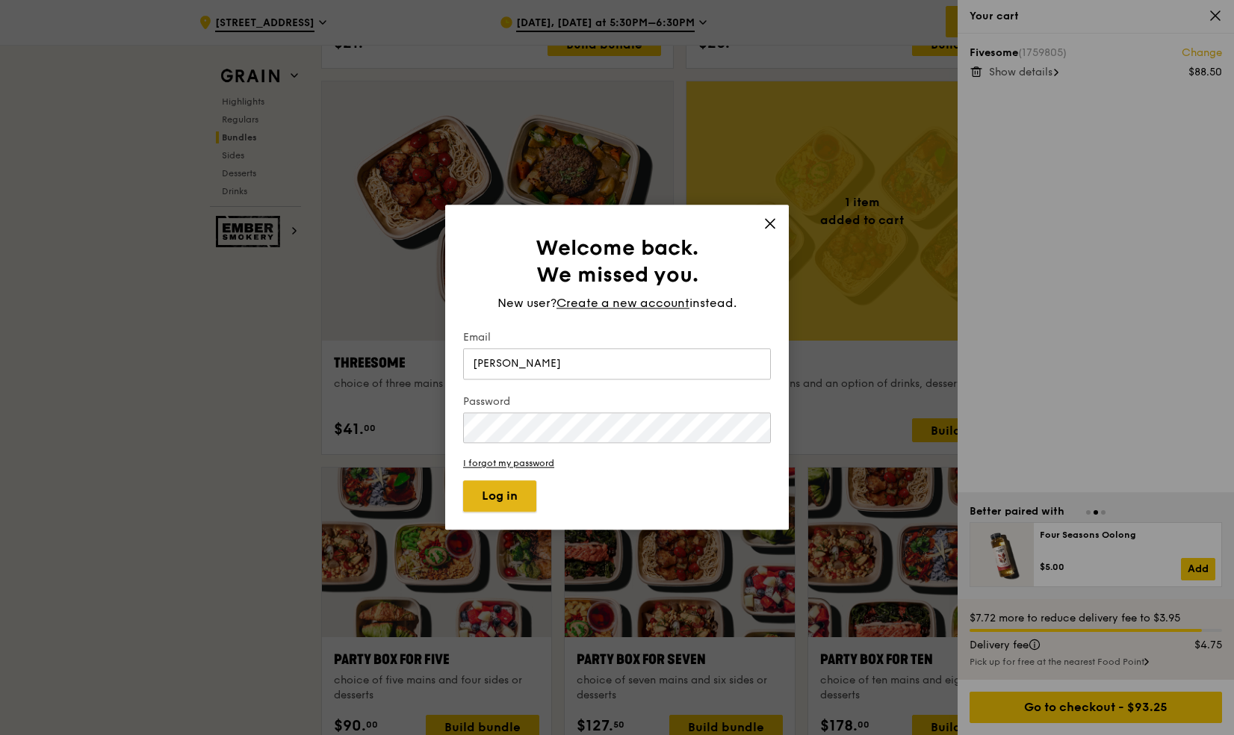
click at [491, 502] on button "Log in" at bounding box center [499, 496] width 73 height 31
click at [523, 359] on input "[PERSON_NAME]" at bounding box center [617, 363] width 308 height 31
click at [517, 369] on input "[PERSON_NAME]" at bounding box center [617, 363] width 308 height 31
click at [511, 343] on label "Email" at bounding box center [617, 337] width 308 height 15
click at [511, 348] on input "[PERSON_NAME]" at bounding box center [617, 363] width 308 height 31
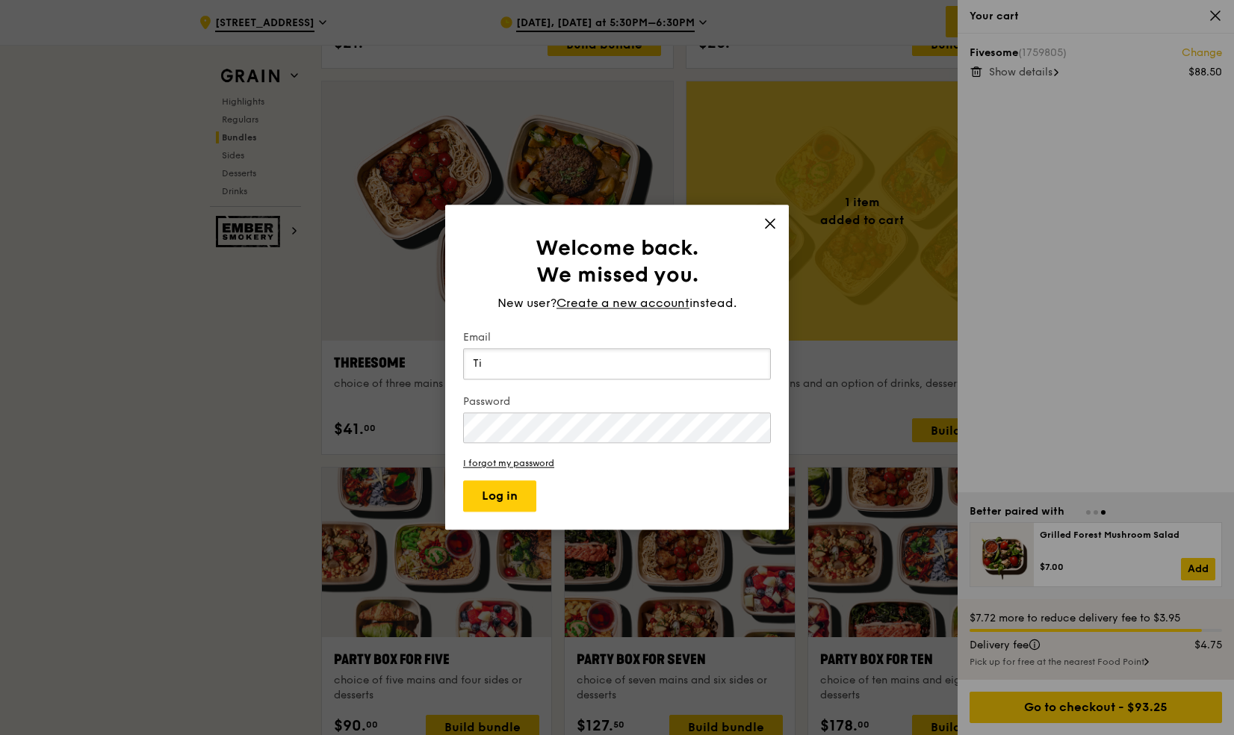
type input "T"
click at [491, 503] on button "Log in" at bounding box center [499, 496] width 73 height 31
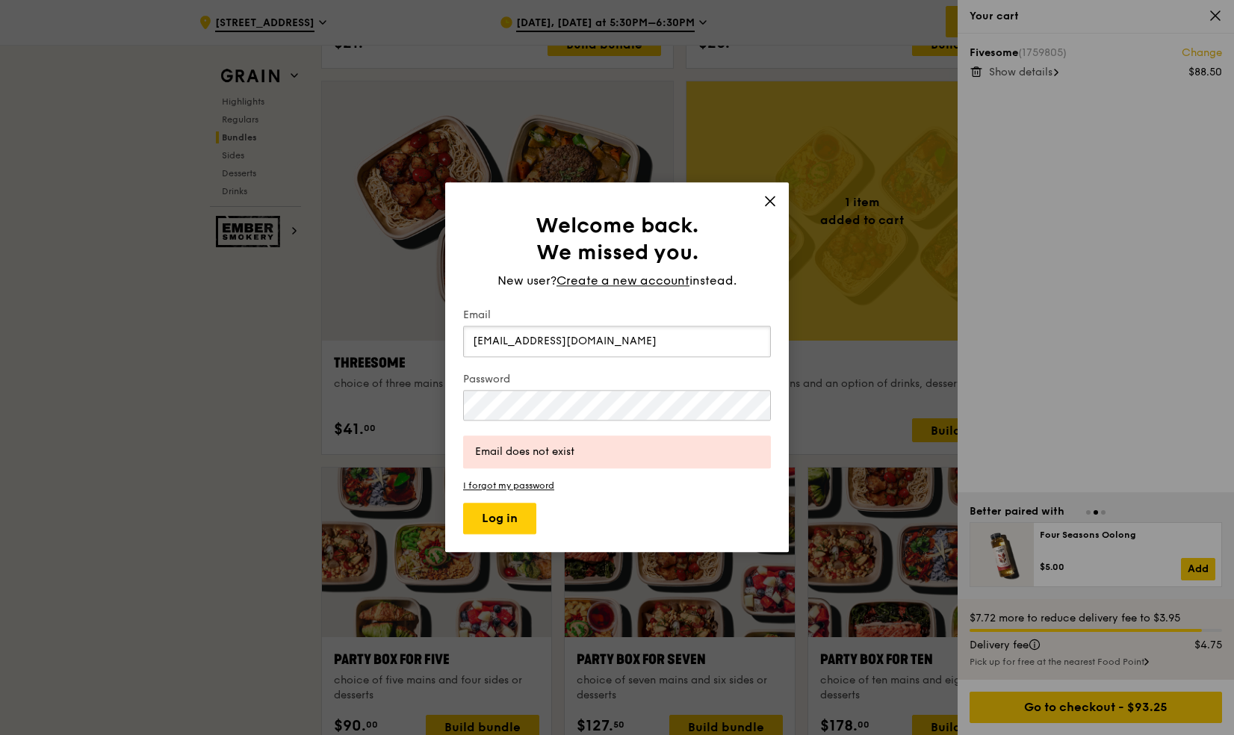
click at [563, 340] on input "[EMAIL_ADDRESS][DOMAIN_NAME]" at bounding box center [617, 341] width 308 height 31
click at [555, 320] on label "Email" at bounding box center [617, 315] width 308 height 15
click at [555, 326] on input "[EMAIL_ADDRESS][DOMAIN_NAME]" at bounding box center [617, 341] width 308 height 31
click at [555, 340] on input "[EMAIL_ADDRESS][DOMAIN_NAME]" at bounding box center [617, 341] width 308 height 31
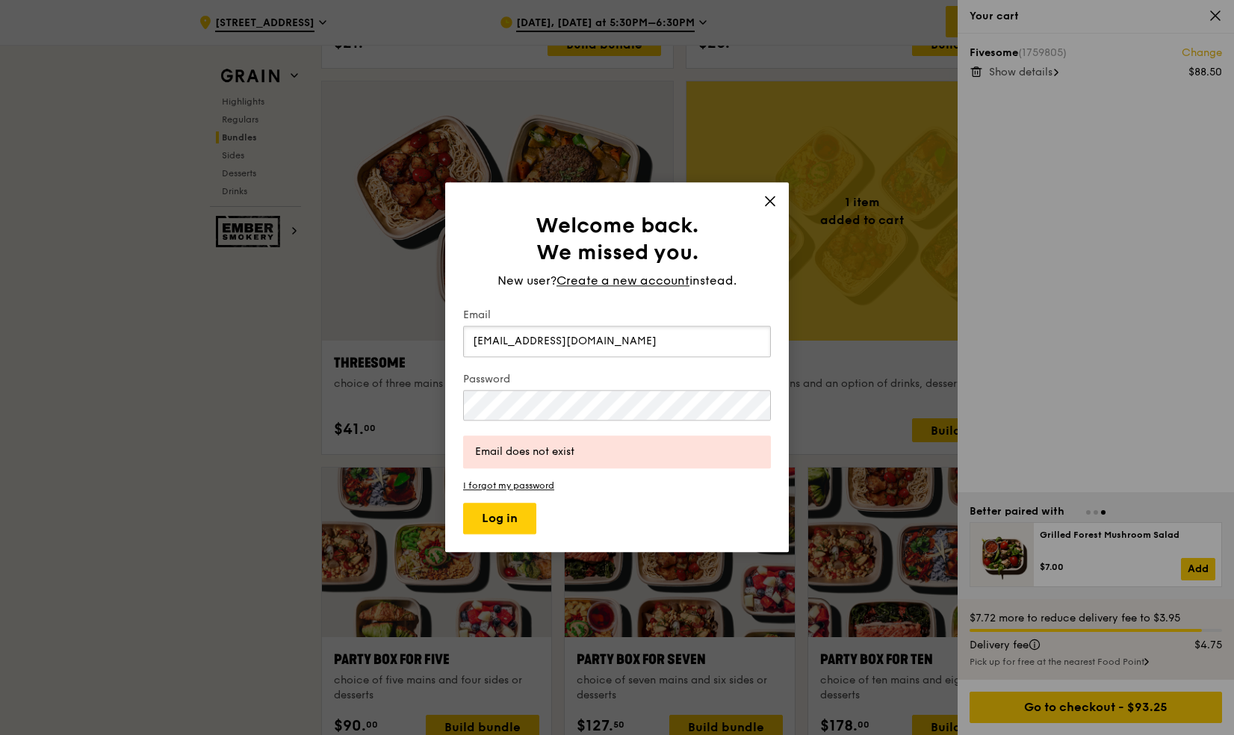
click at [555, 340] on input "[EMAIL_ADDRESS][DOMAIN_NAME]" at bounding box center [617, 341] width 308 height 31
click at [461, 474] on div "Welcome back. We missed you. New user? Create a new account instead. Email [EMA…" at bounding box center [616, 367] width 343 height 370
click at [556, 348] on input "[PERSON_NAME]" at bounding box center [617, 341] width 308 height 31
type input "[EMAIL_ADDRESS][DOMAIN_NAME]"
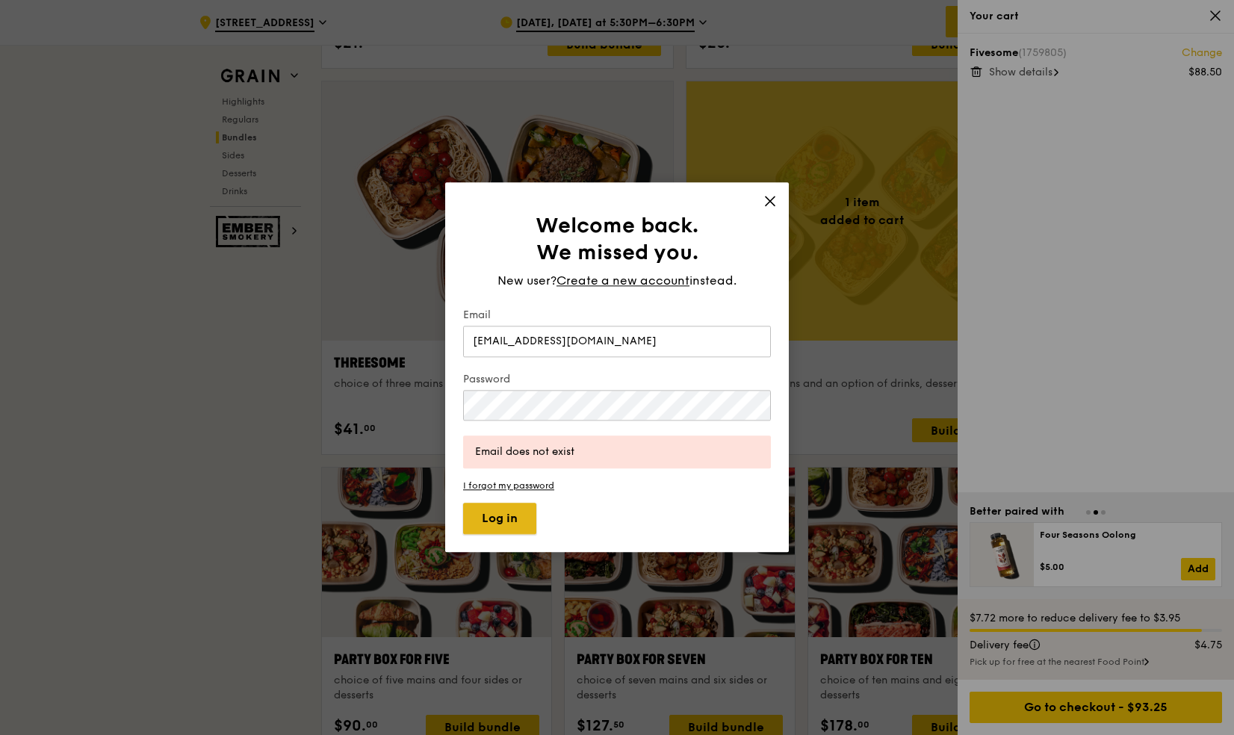
click at [489, 515] on button "Log in" at bounding box center [499, 518] width 73 height 31
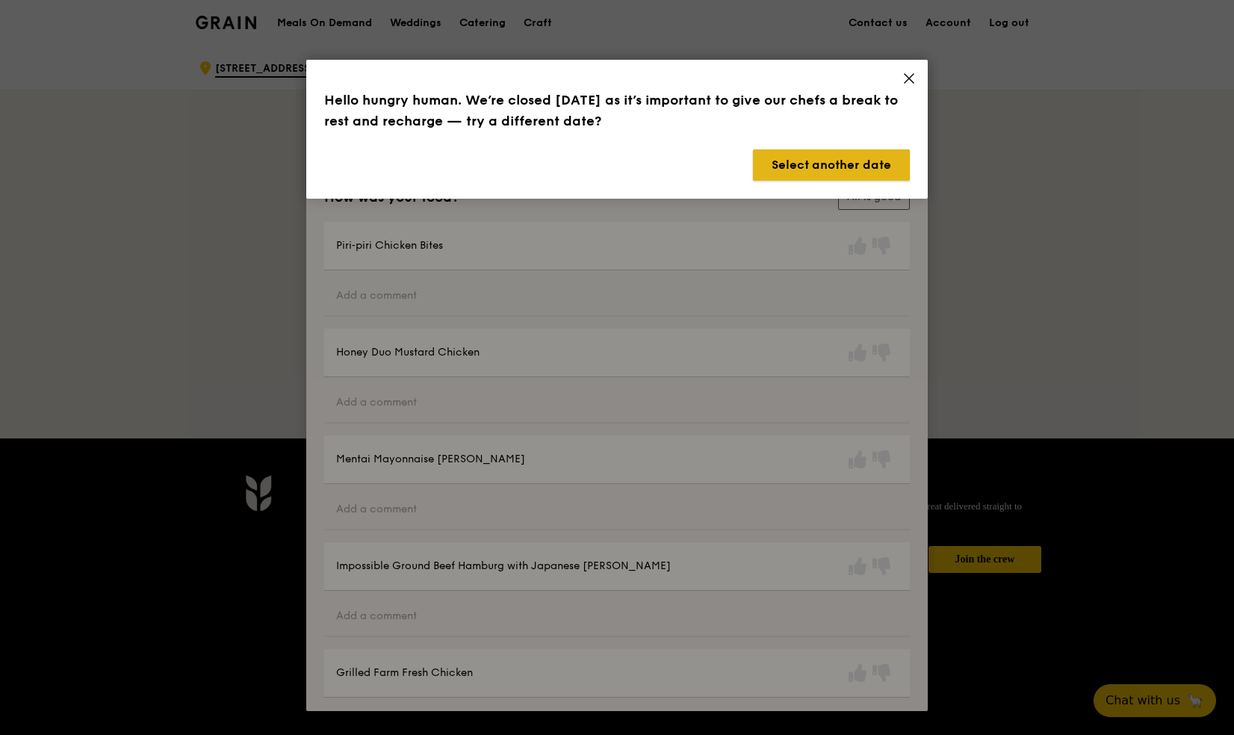
click at [869, 169] on button "Select another date" at bounding box center [831, 164] width 157 height 31
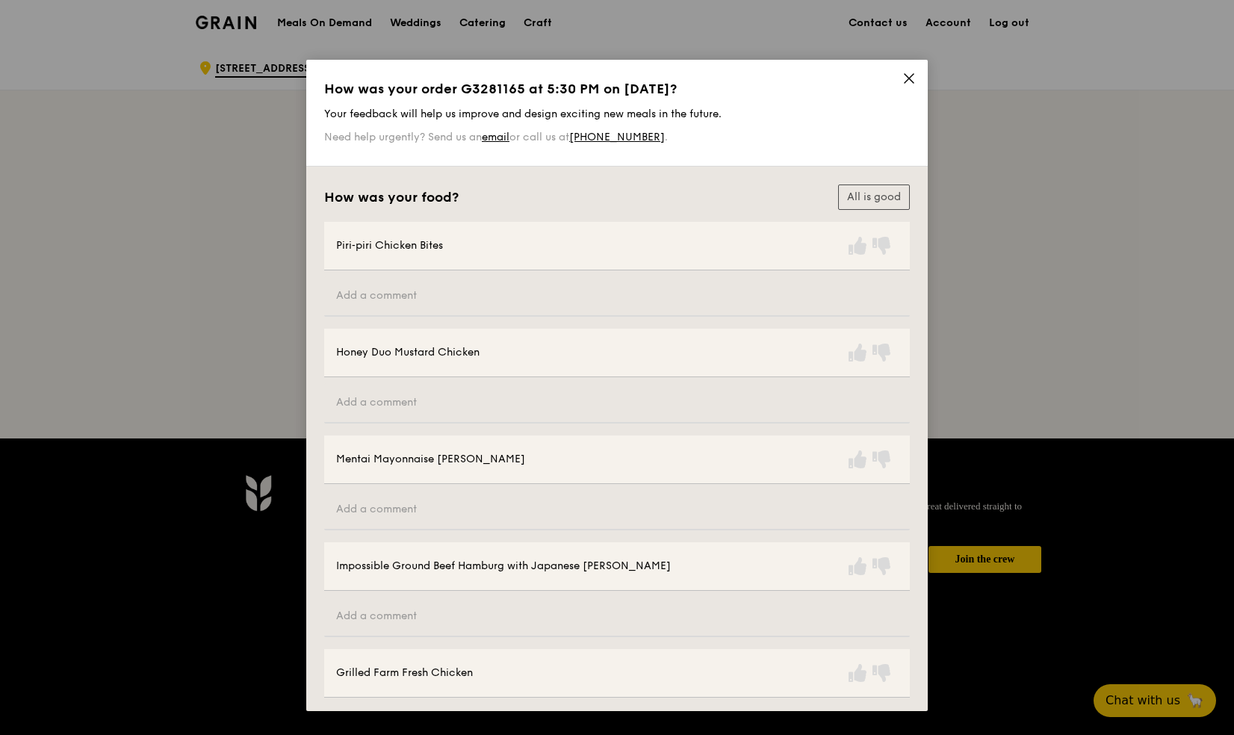
click at [904, 82] on icon at bounding box center [908, 78] width 9 height 9
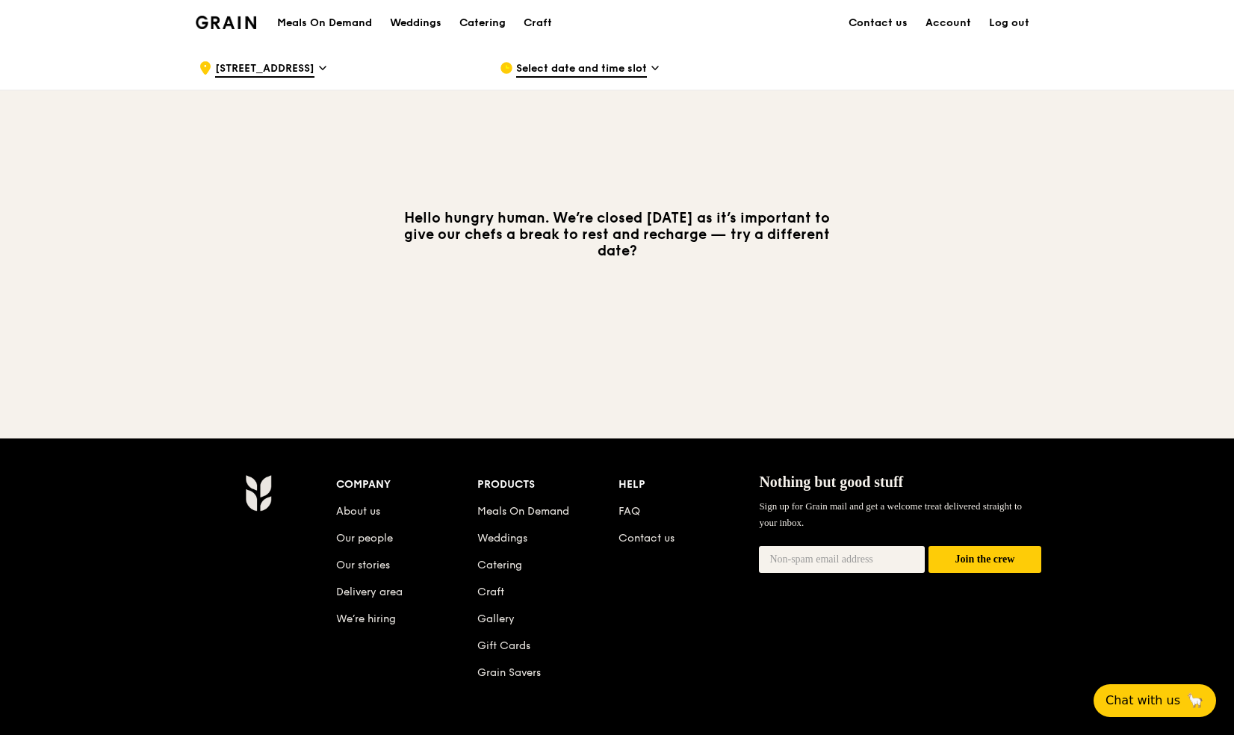
click at [651, 67] on icon at bounding box center [654, 67] width 7 height 13
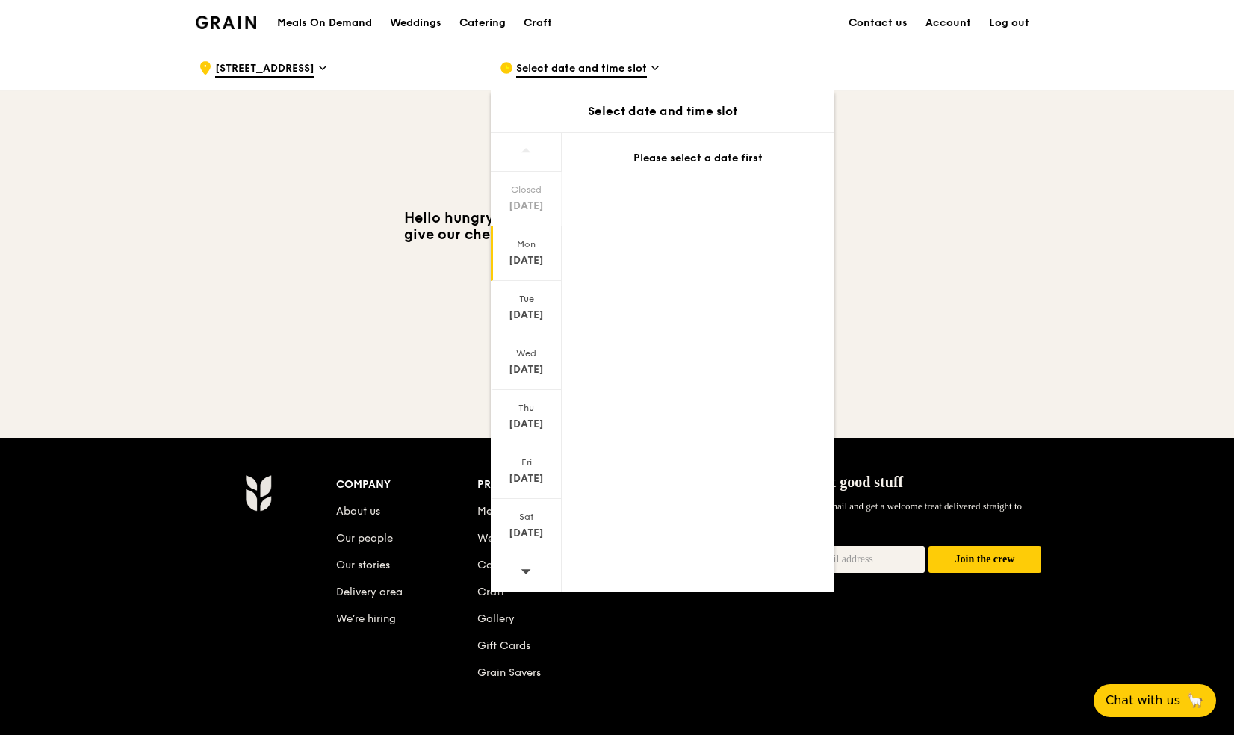
click at [536, 246] on div "Mon" at bounding box center [526, 244] width 66 height 12
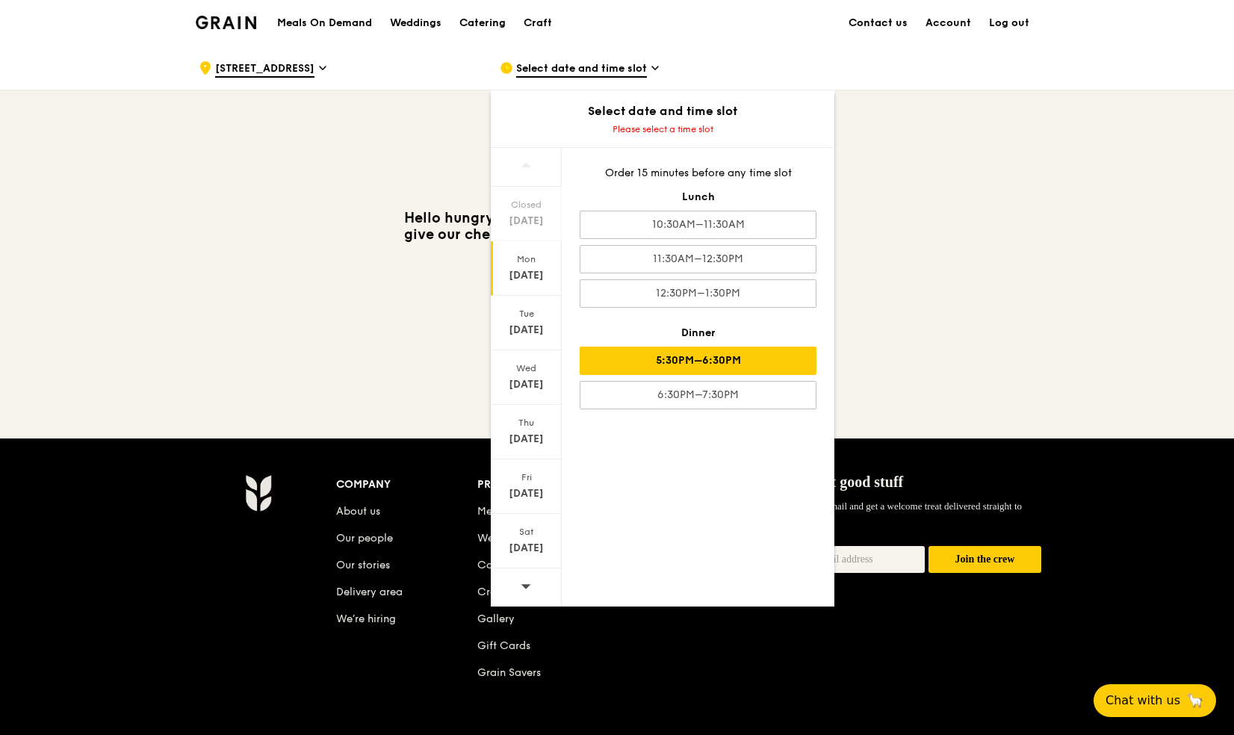
click at [659, 356] on div "5:30PM–6:30PM" at bounding box center [697, 360] width 237 height 28
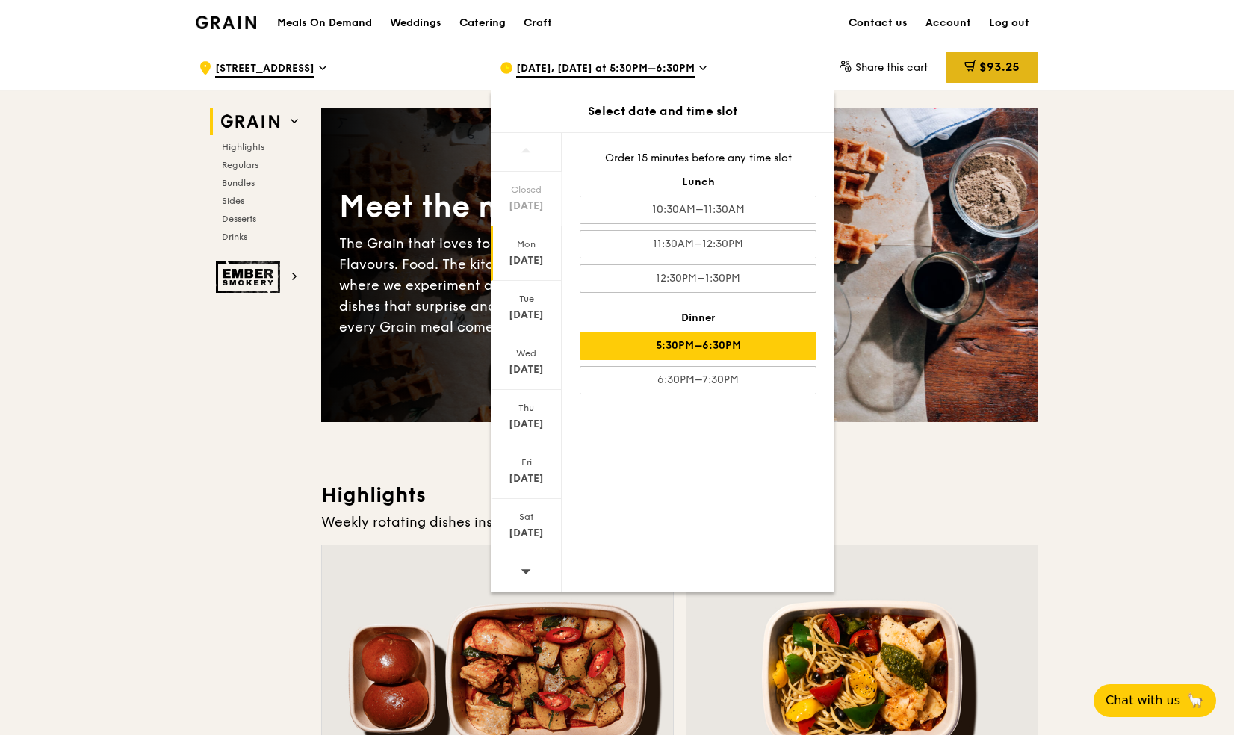
click at [981, 63] on span "$93.25" at bounding box center [999, 67] width 40 height 14
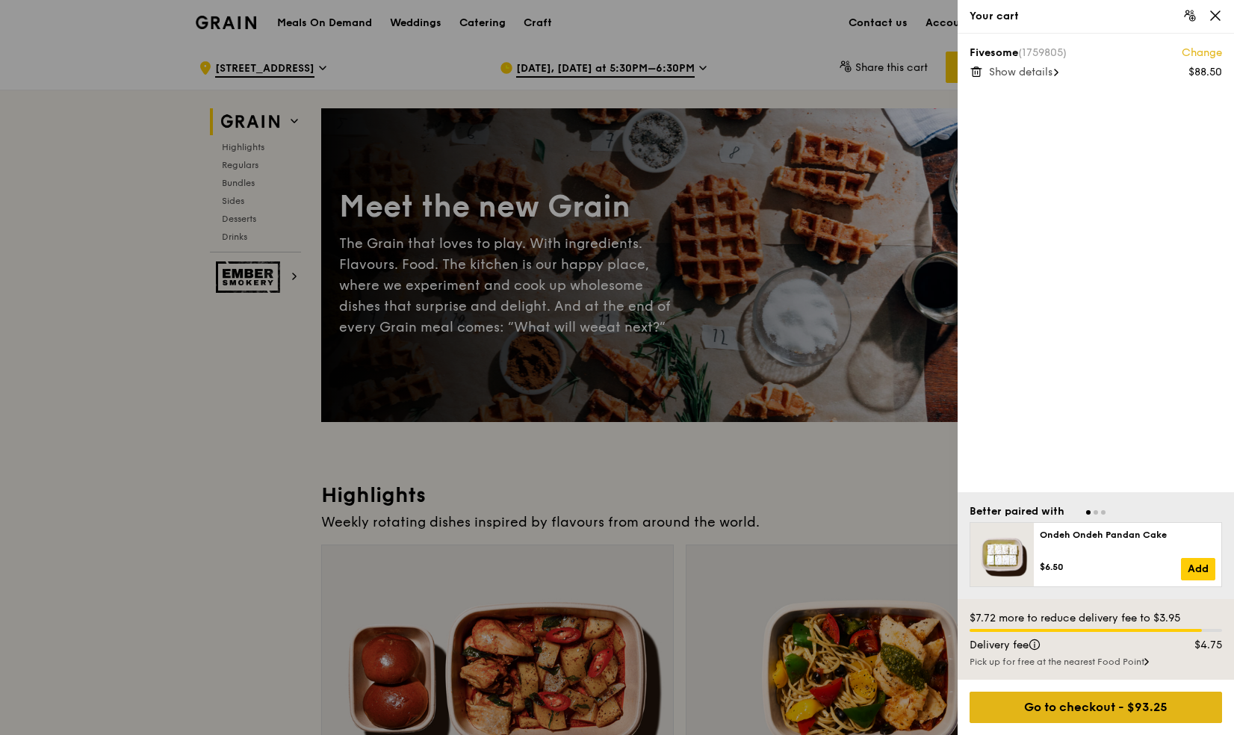
click at [1092, 705] on div "Go to checkout - $93.25" at bounding box center [1095, 706] width 252 height 31
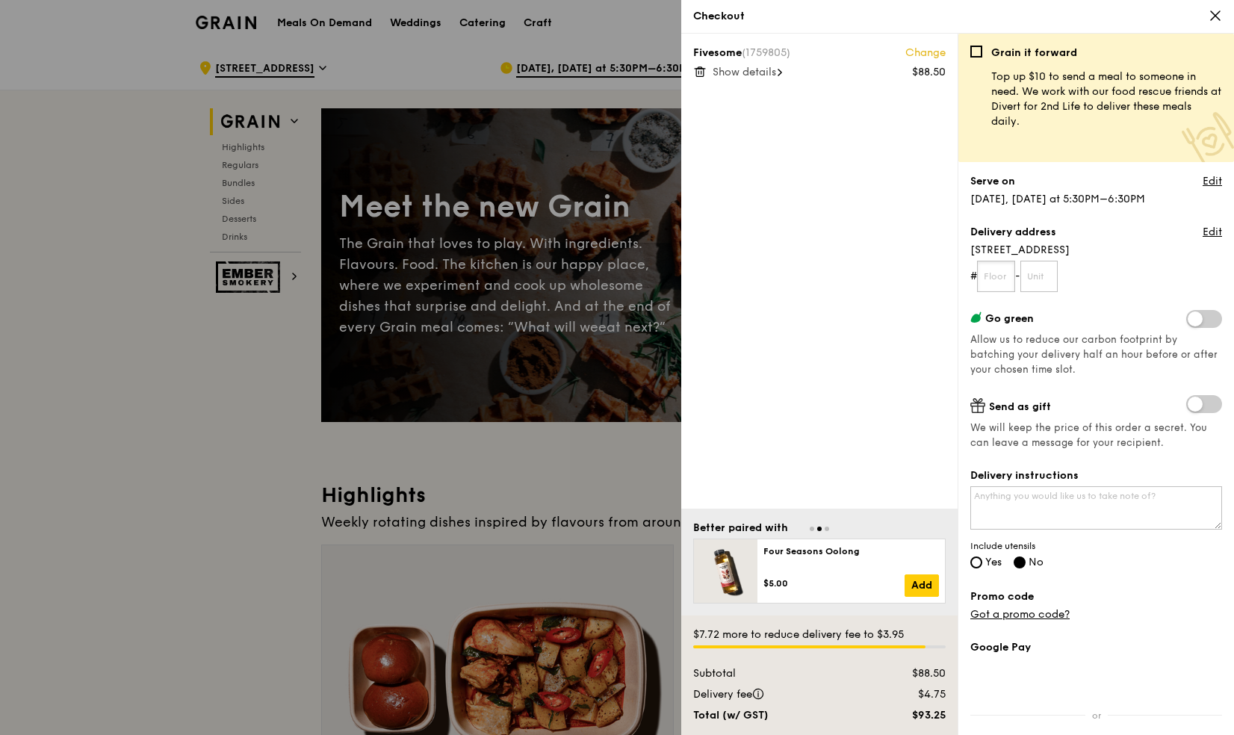
click at [988, 285] on input "text" at bounding box center [996, 276] width 38 height 31
type input "19"
click at [1047, 282] on input "text" at bounding box center [1039, 276] width 38 height 31
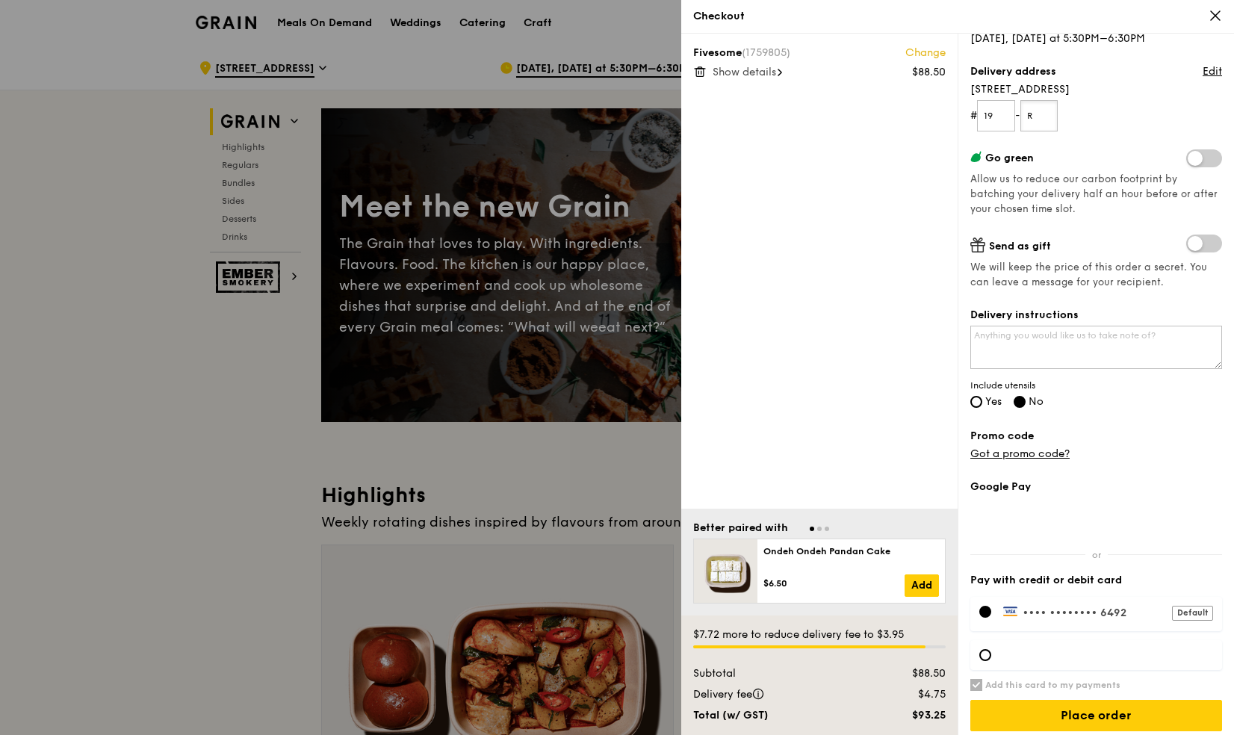
scroll to position [167, 0]
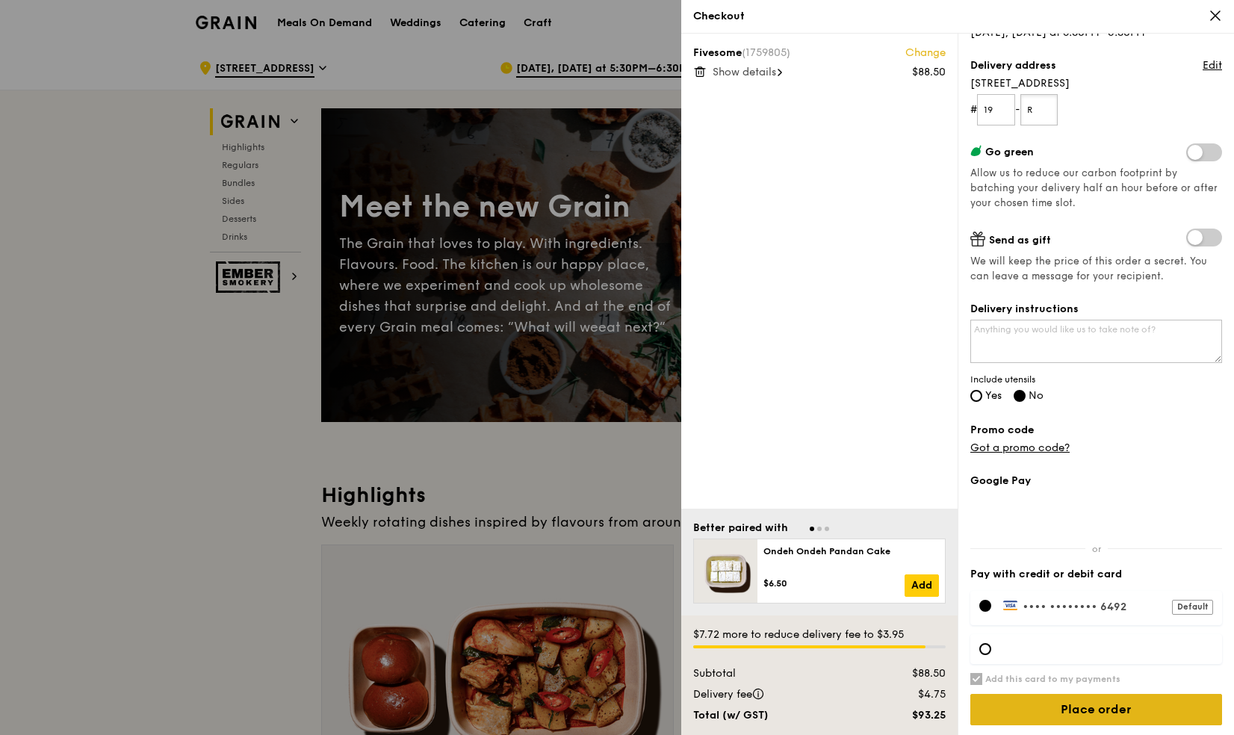
type input "R"
click at [1053, 715] on input "Place order" at bounding box center [1096, 709] width 252 height 31
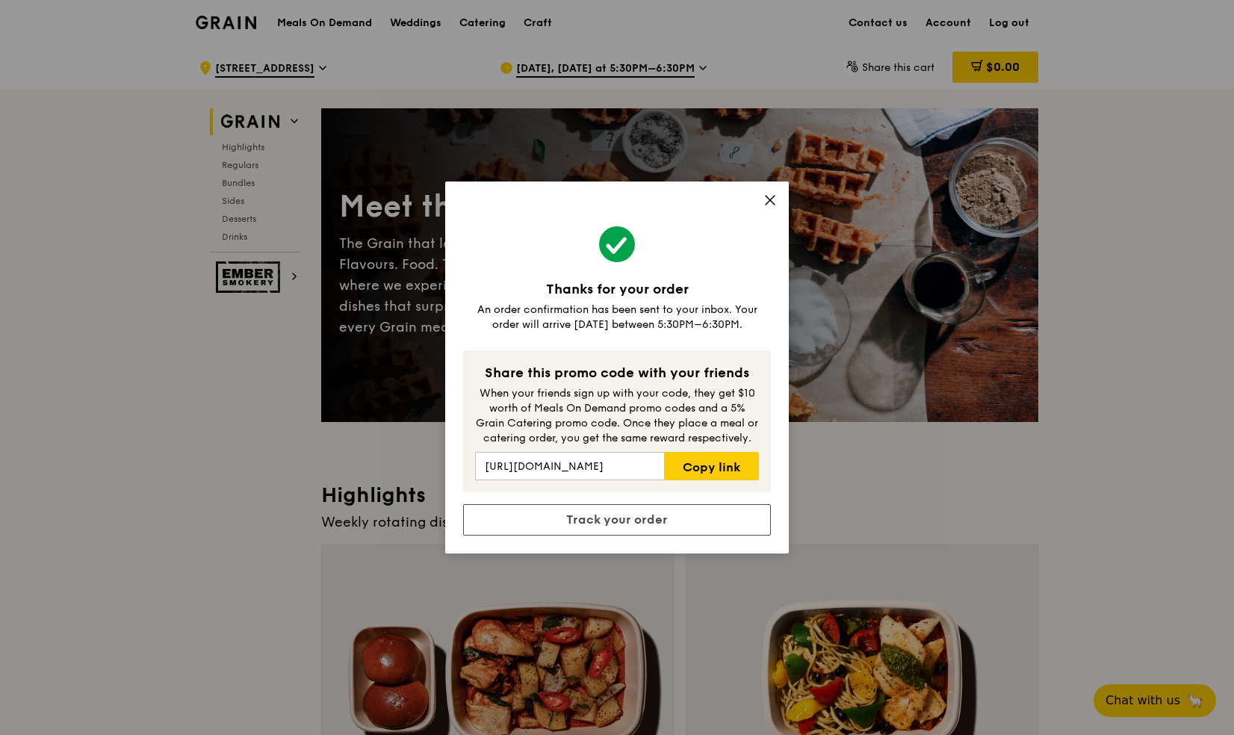
click at [771, 203] on icon at bounding box center [769, 199] width 13 height 13
